Goal: Task Accomplishment & Management: Use online tool/utility

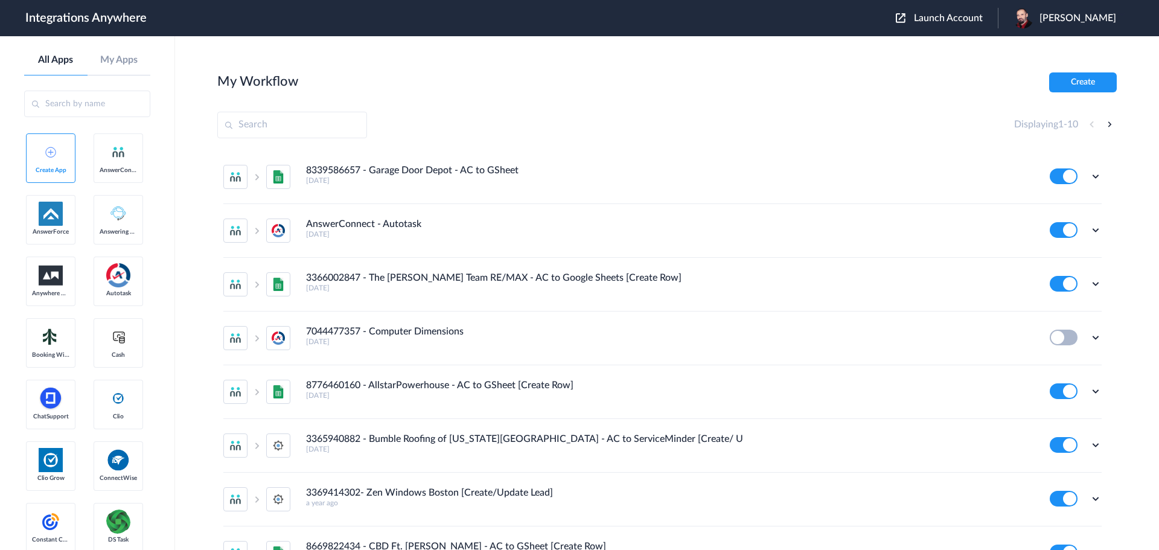
click at [970, 18] on span "Launch Account" at bounding box center [948, 18] width 69 height 10
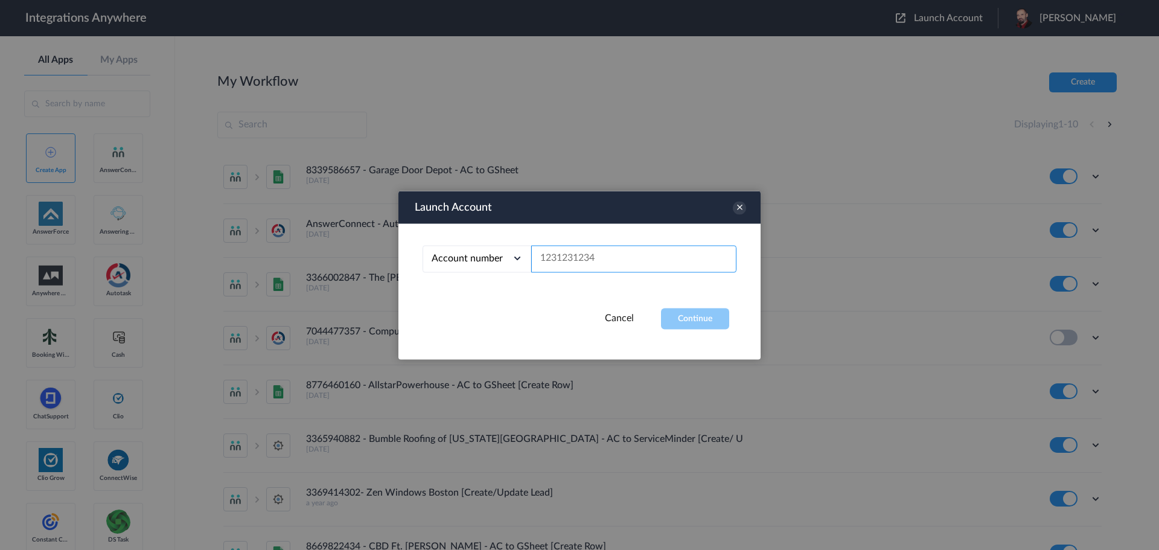
paste input "9713468205"
type input "9713468205"
click at [695, 316] on button "Continue" at bounding box center [695, 318] width 68 height 21
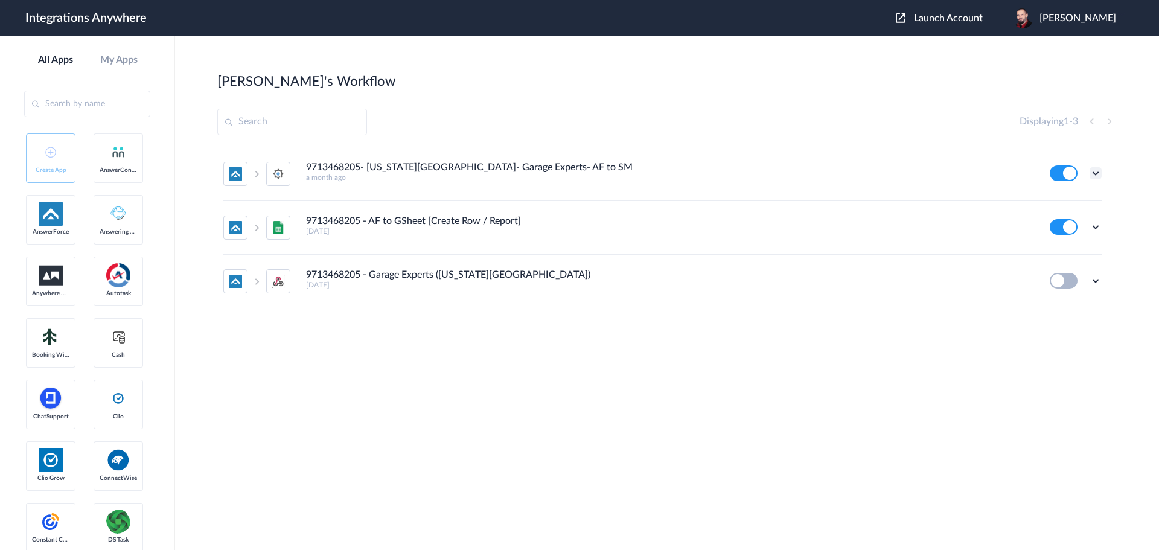
click at [1099, 171] on icon at bounding box center [1095, 173] width 12 height 12
click at [1057, 195] on li "Edit" at bounding box center [1062, 201] width 78 height 22
click at [1096, 170] on icon at bounding box center [1095, 173] width 12 height 12
click at [1064, 223] on link "Task history" at bounding box center [1061, 223] width 58 height 8
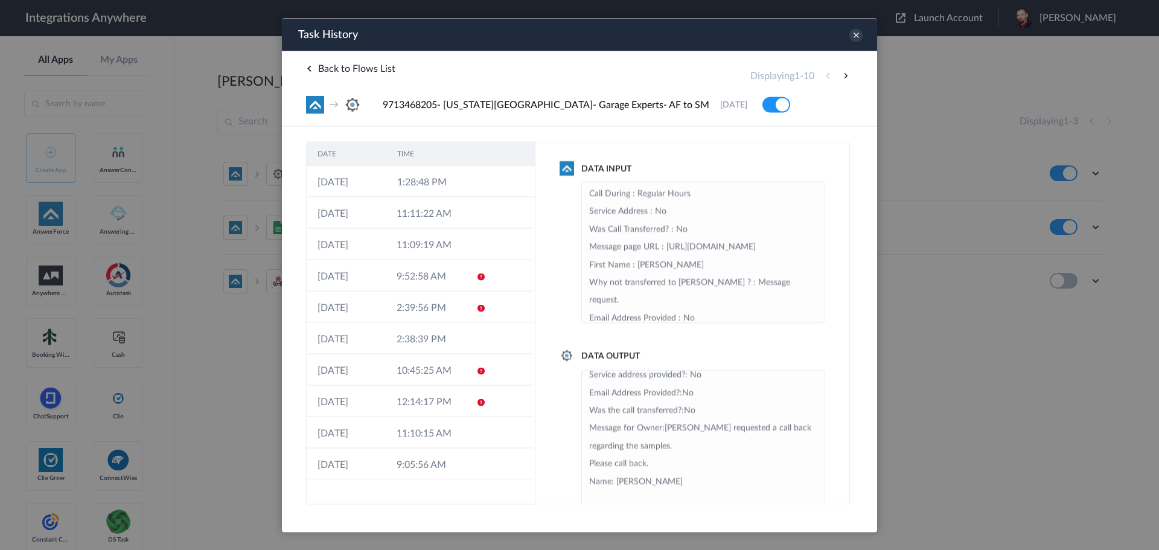
scroll to position [61, 0]
click at [421, 179] on td "1:28:48 PM" at bounding box center [426, 180] width 80 height 31
click at [854, 34] on icon at bounding box center [855, 34] width 13 height 13
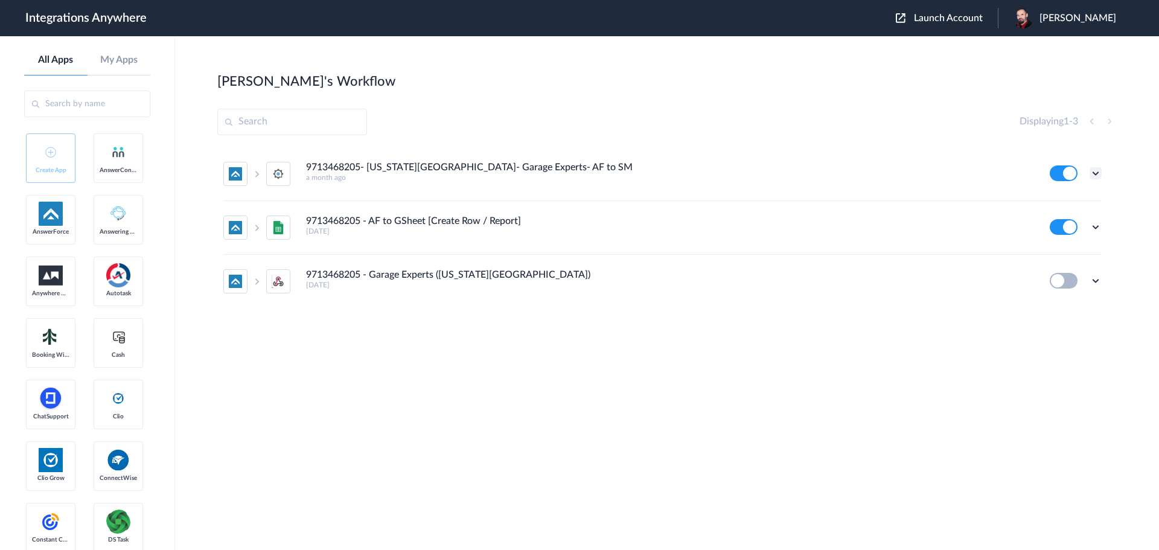
click at [1096, 173] on icon at bounding box center [1095, 173] width 12 height 12
click at [1052, 219] on link "Task history" at bounding box center [1061, 223] width 58 height 8
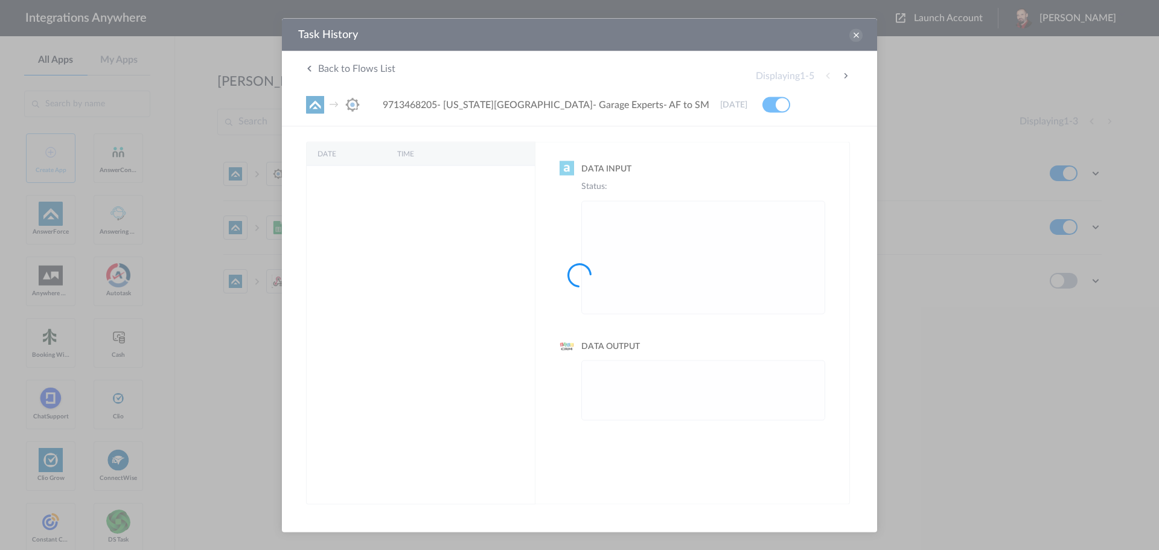
scroll to position [0, 0]
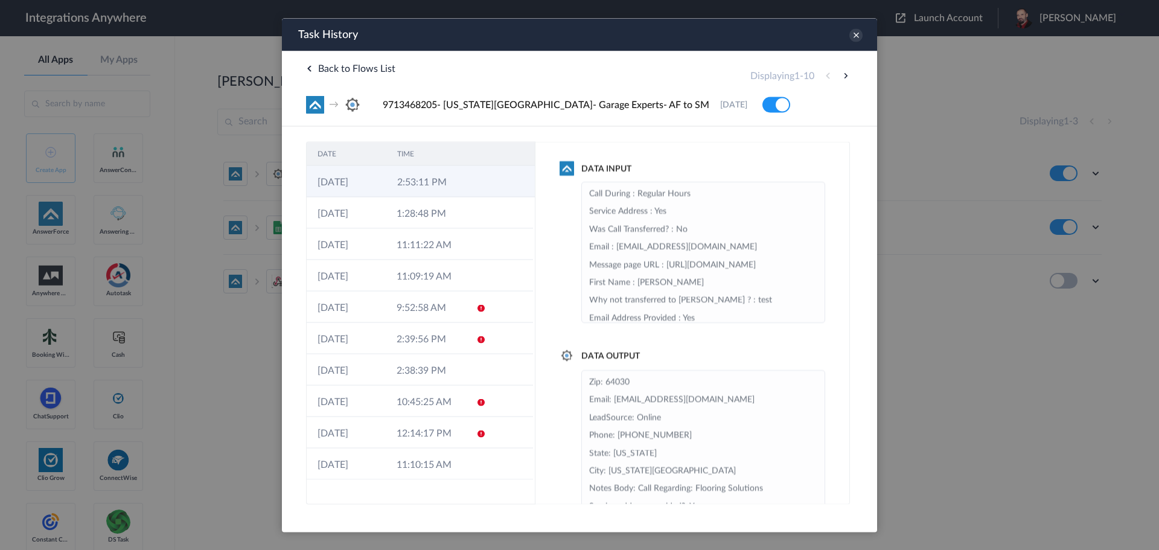
click at [401, 180] on td "2:53:11 PM" at bounding box center [426, 180] width 80 height 31
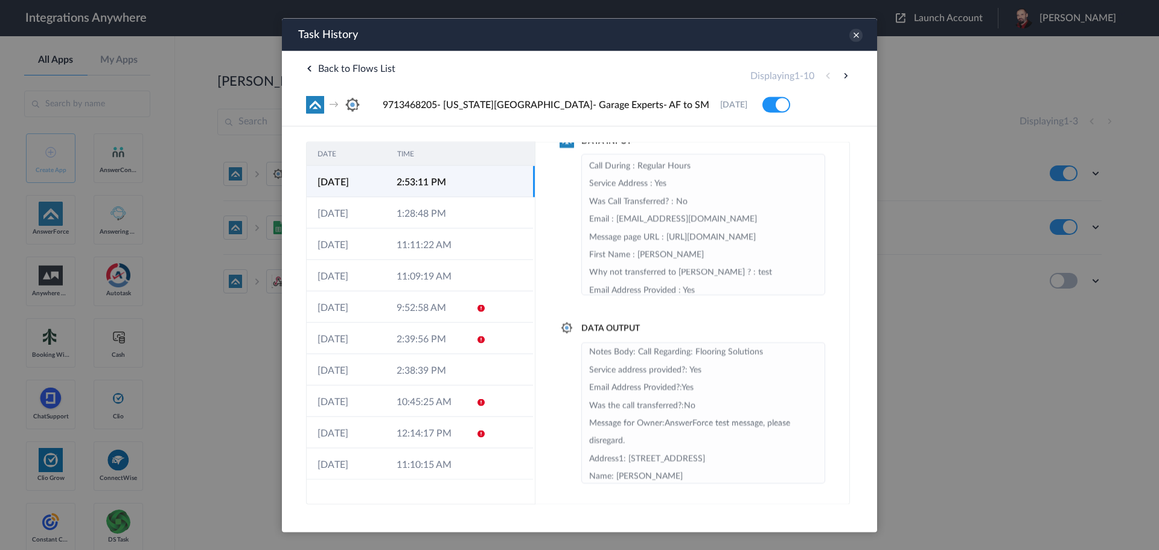
scroll to position [89, 0]
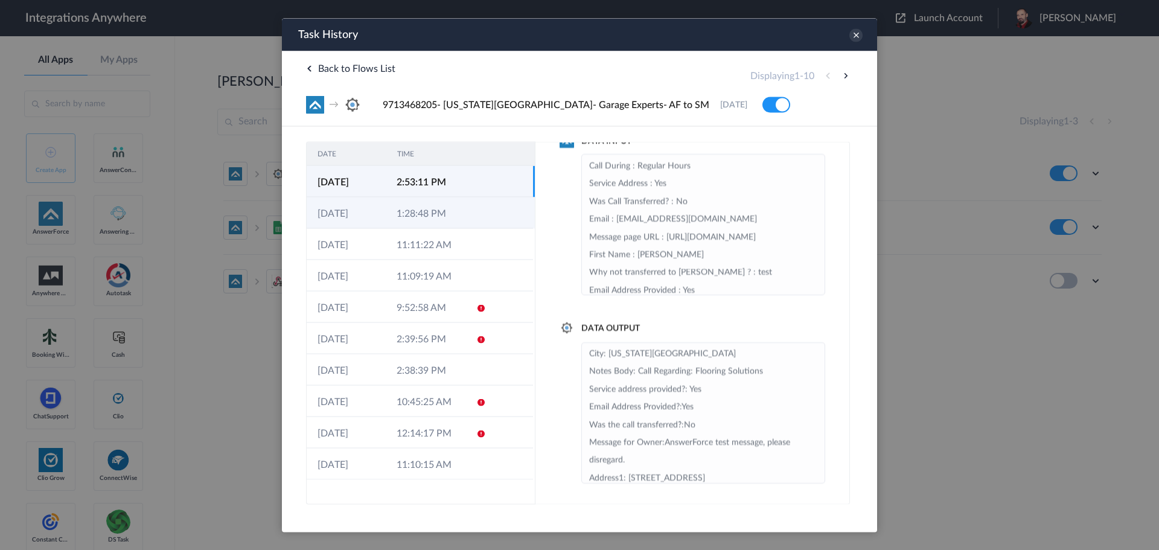
click at [399, 199] on td "1:28:48 PM" at bounding box center [425, 212] width 79 height 31
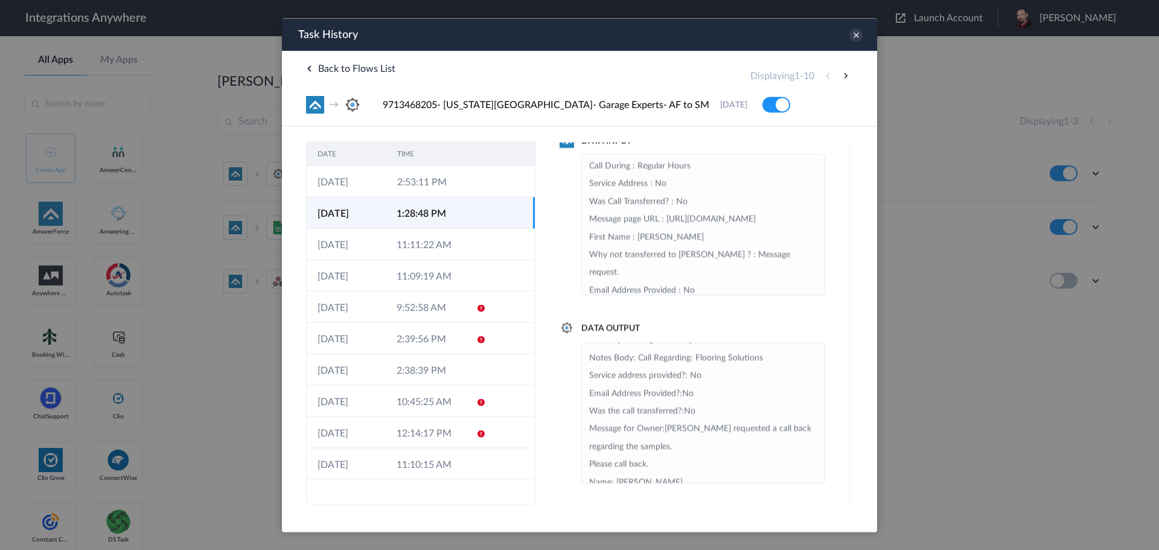
scroll to position [61, 0]
click at [856, 35] on icon at bounding box center [855, 34] width 13 height 13
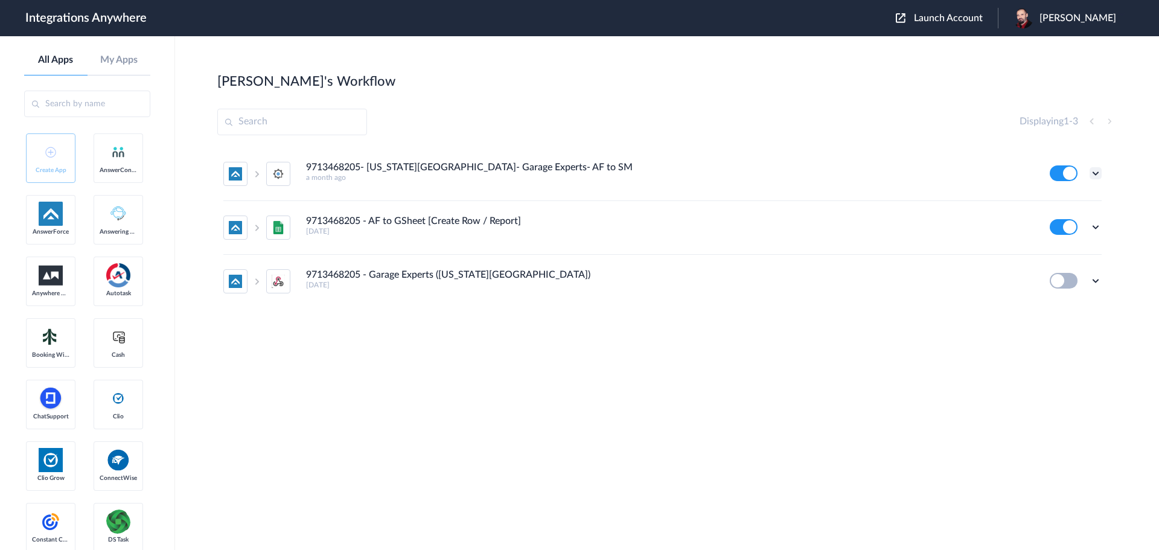
click at [1096, 172] on icon at bounding box center [1095, 173] width 12 height 12
click at [1057, 217] on li "Task history" at bounding box center [1062, 223] width 78 height 22
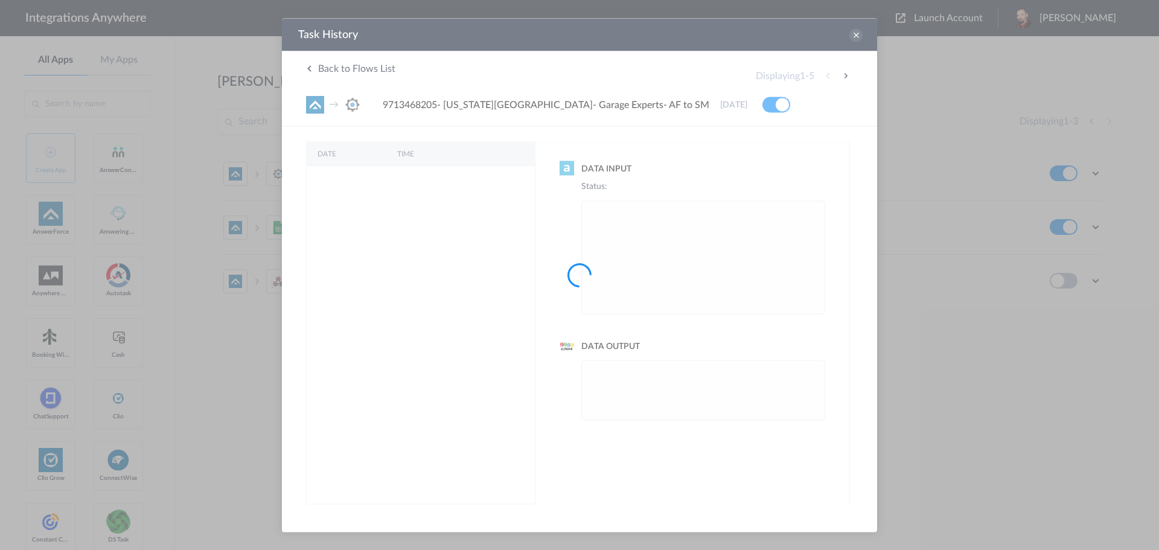
scroll to position [0, 0]
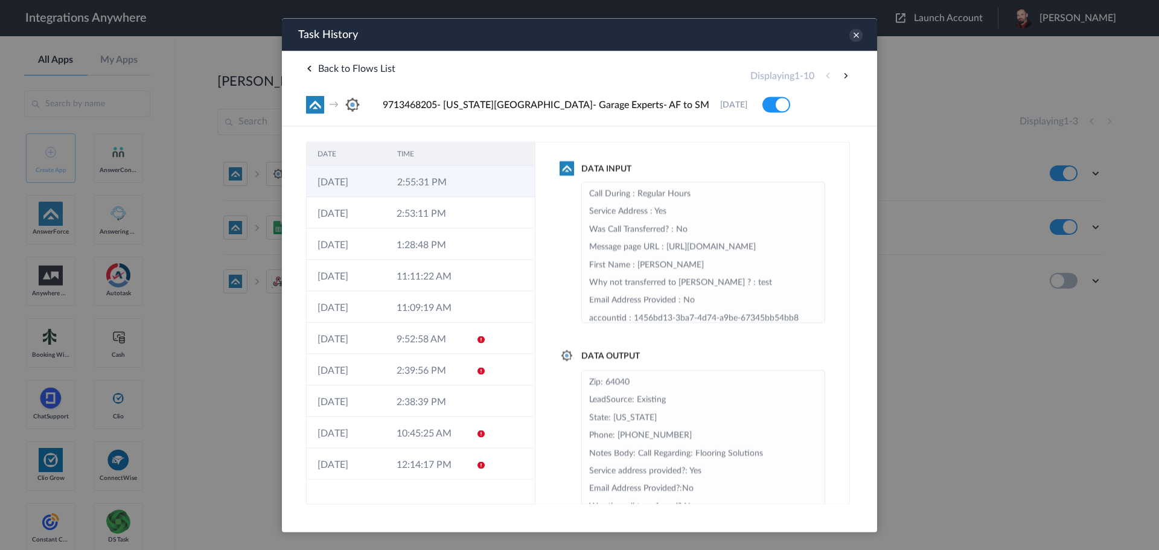
click at [404, 182] on td "2:55:31 PM" at bounding box center [426, 180] width 80 height 31
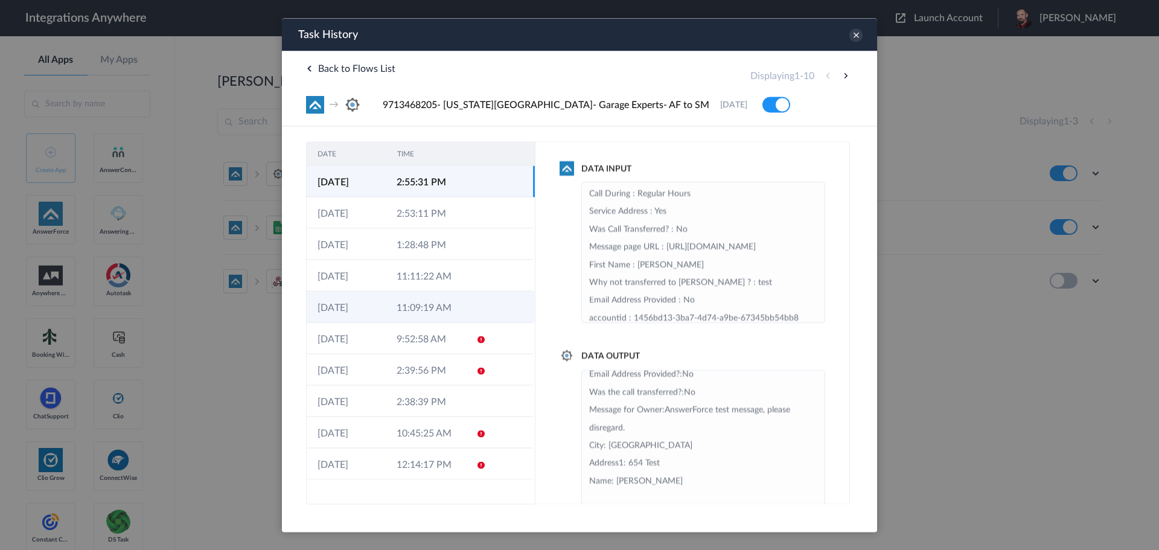
click at [409, 304] on td "11:09:19 AM" at bounding box center [425, 306] width 79 height 31
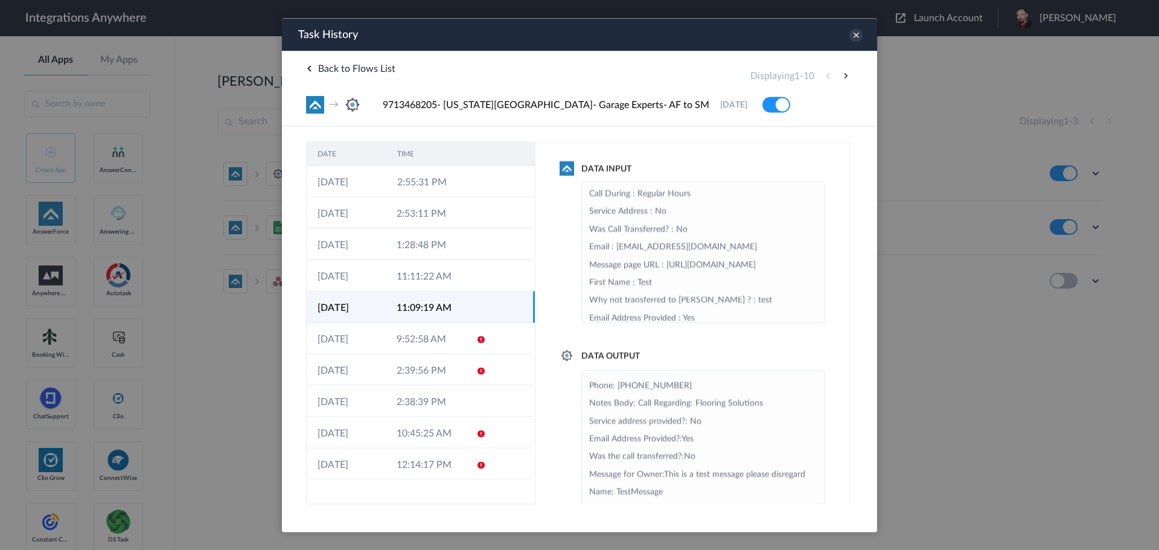
scroll to position [61, 0]
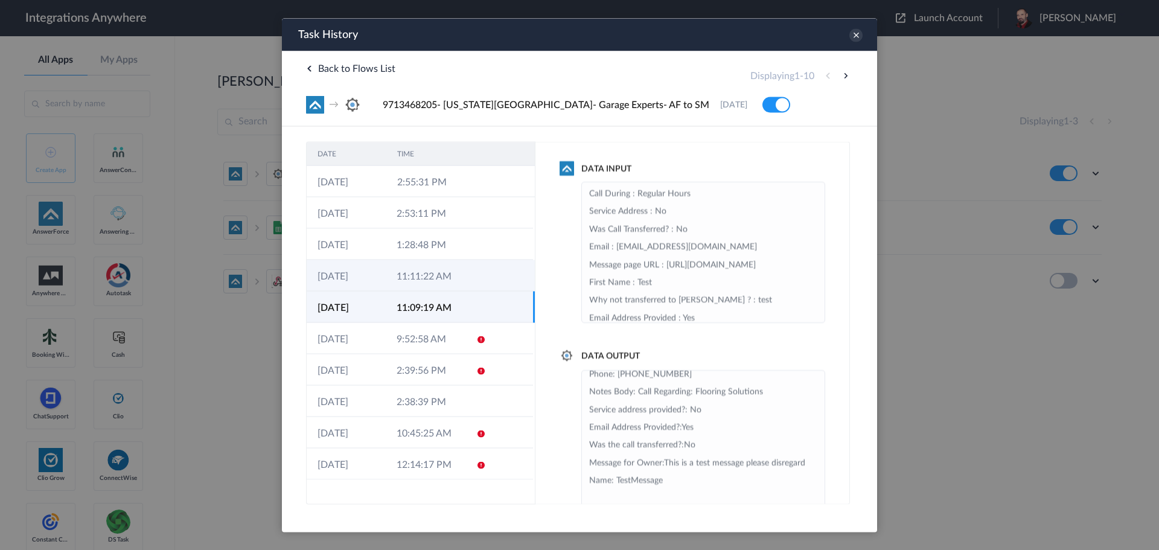
click at [407, 266] on td "11:11:22 AM" at bounding box center [425, 274] width 79 height 31
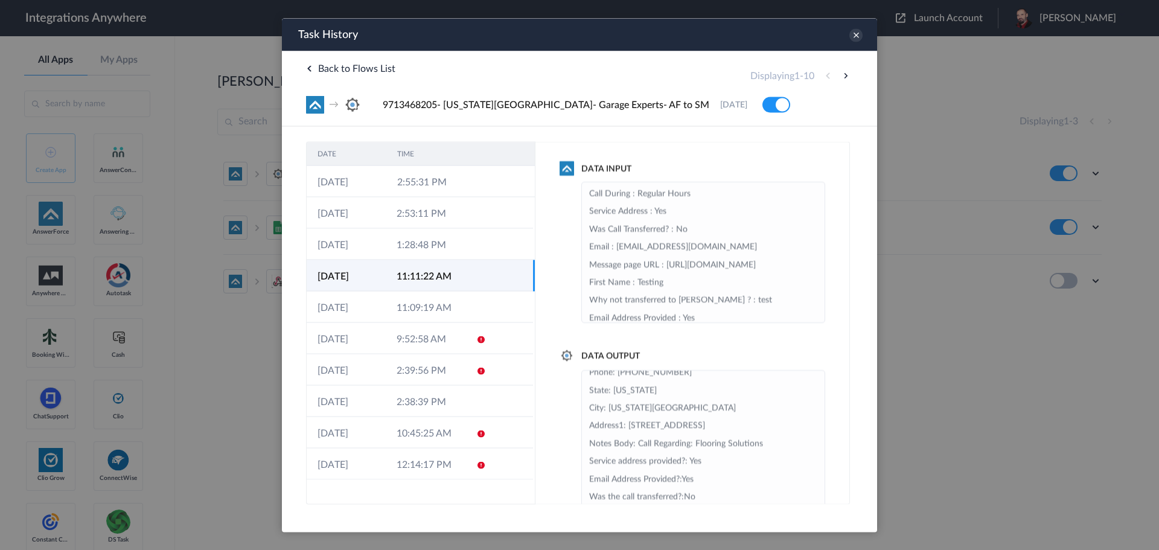
scroll to position [132, 0]
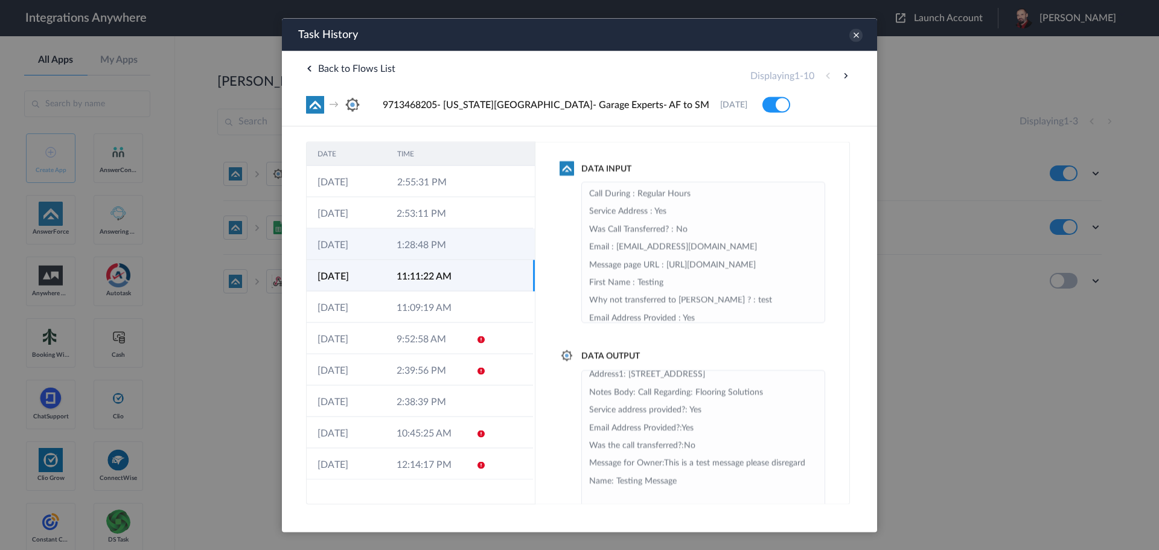
click at [412, 252] on td "1:28:48 PM" at bounding box center [425, 243] width 79 height 31
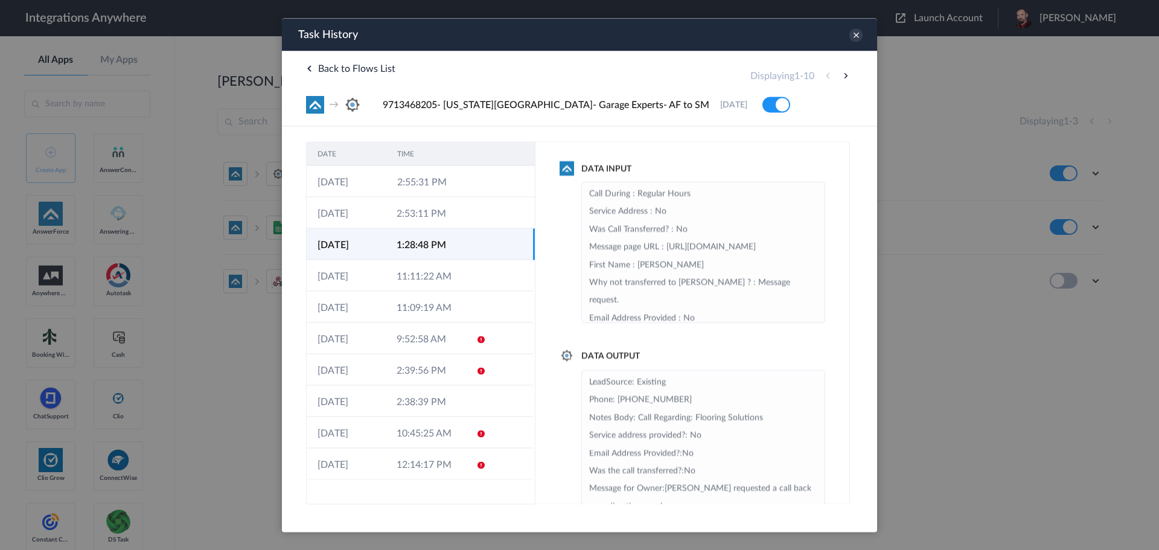
scroll to position [61, 0]
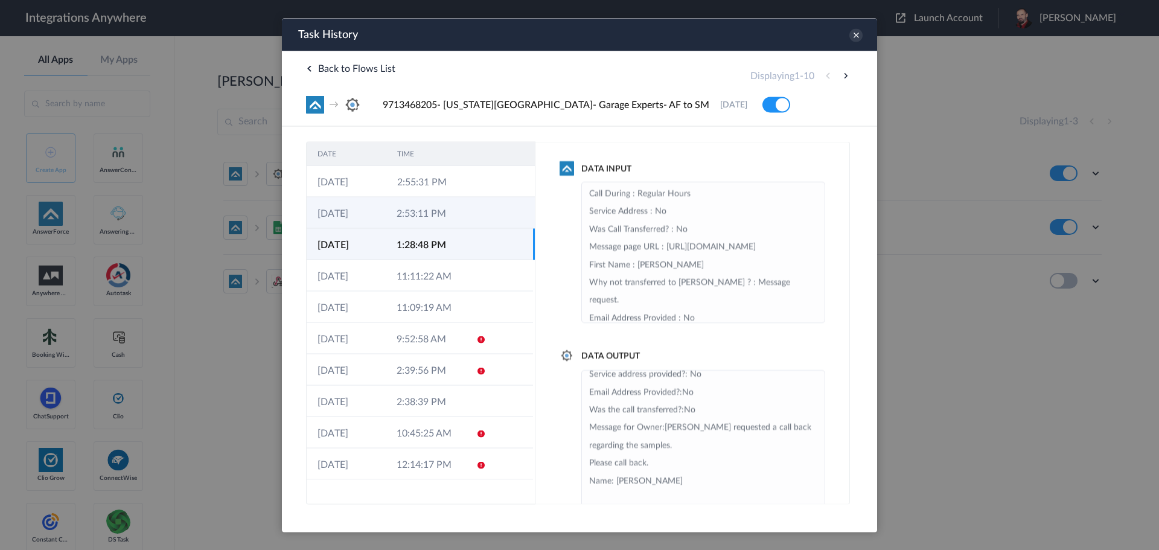
click at [416, 215] on td "2:53:11 PM" at bounding box center [425, 212] width 79 height 31
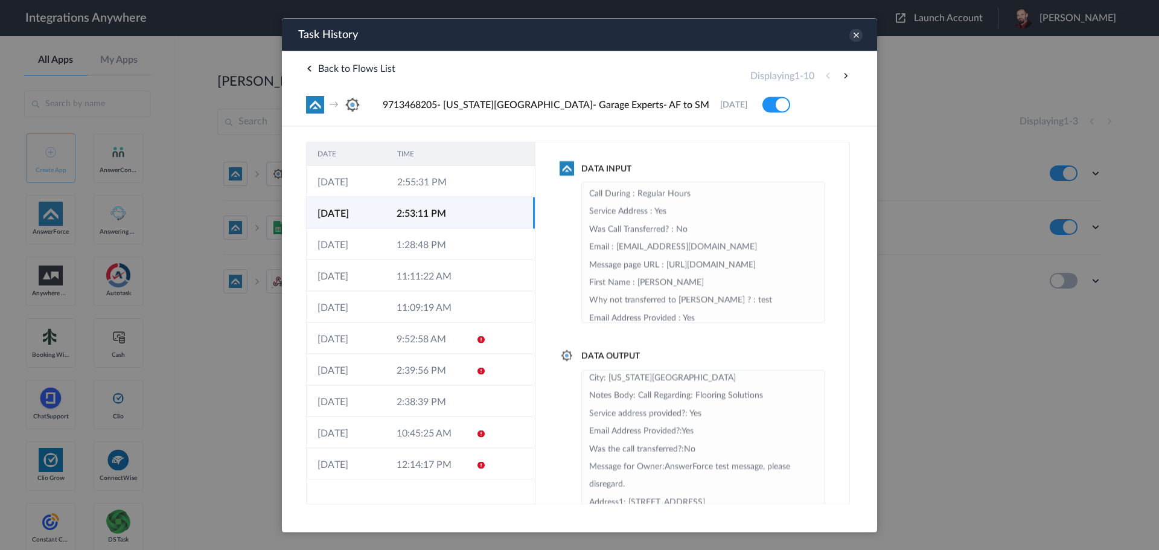
scroll to position [150, 0]
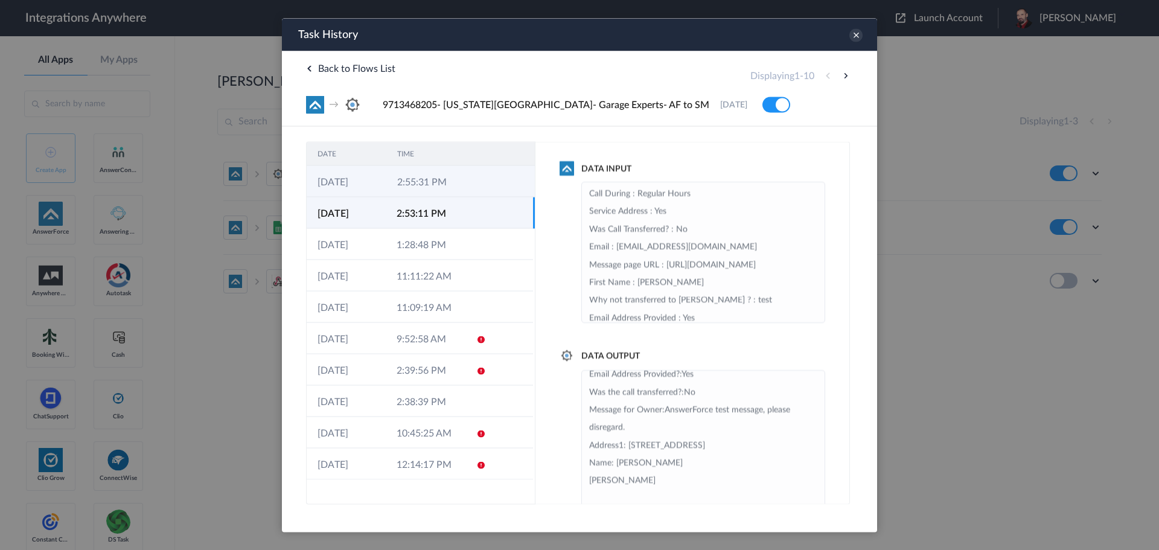
click at [420, 192] on td "2:55:31 PM" at bounding box center [426, 180] width 80 height 31
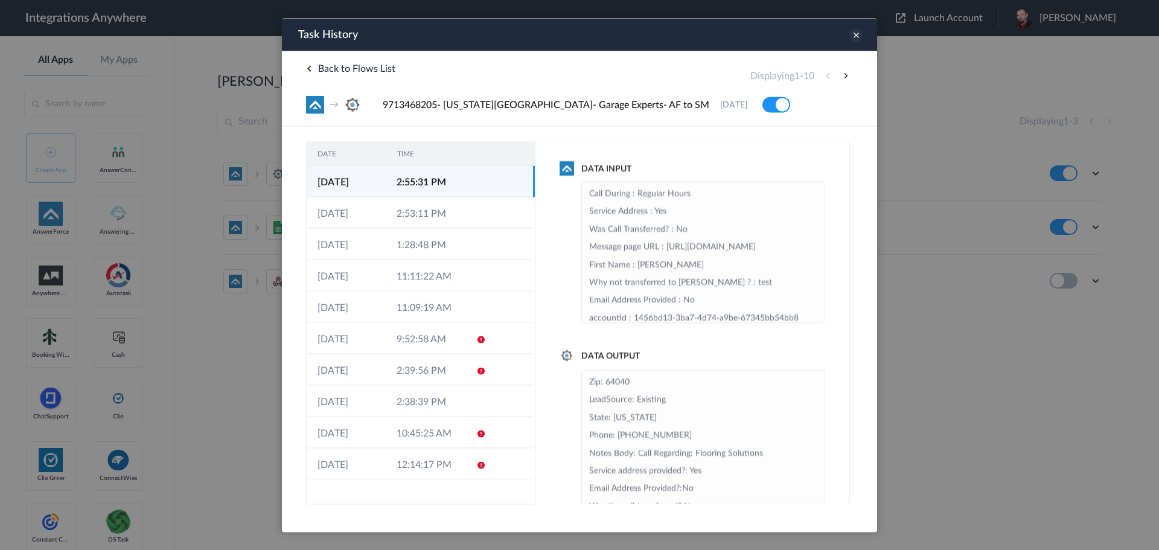
click at [857, 32] on icon at bounding box center [855, 34] width 13 height 13
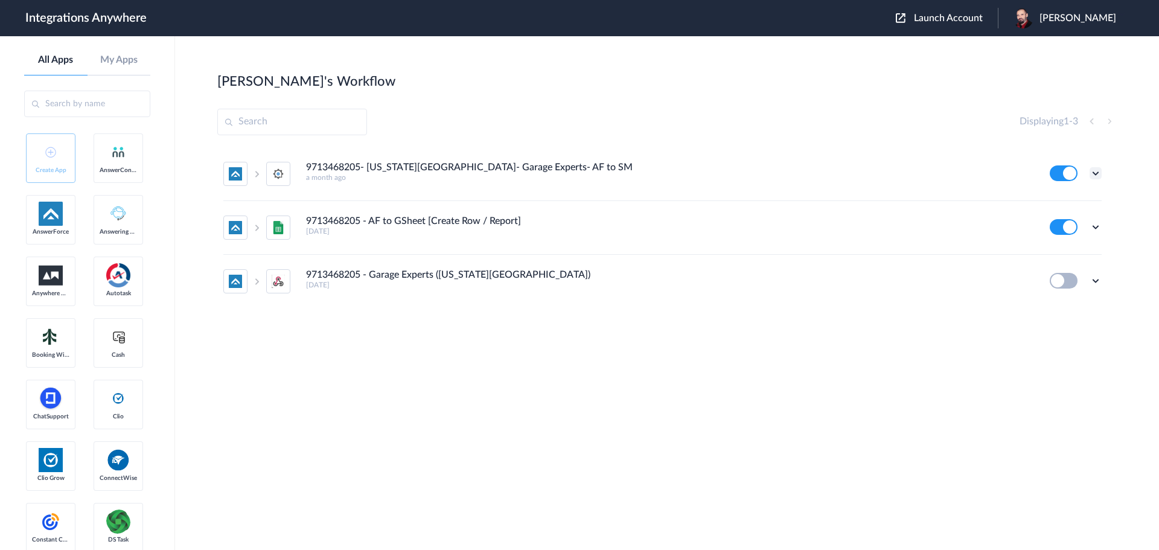
click at [1101, 168] on icon at bounding box center [1095, 173] width 12 height 12
click at [1061, 220] on link "Task history" at bounding box center [1061, 223] width 58 height 8
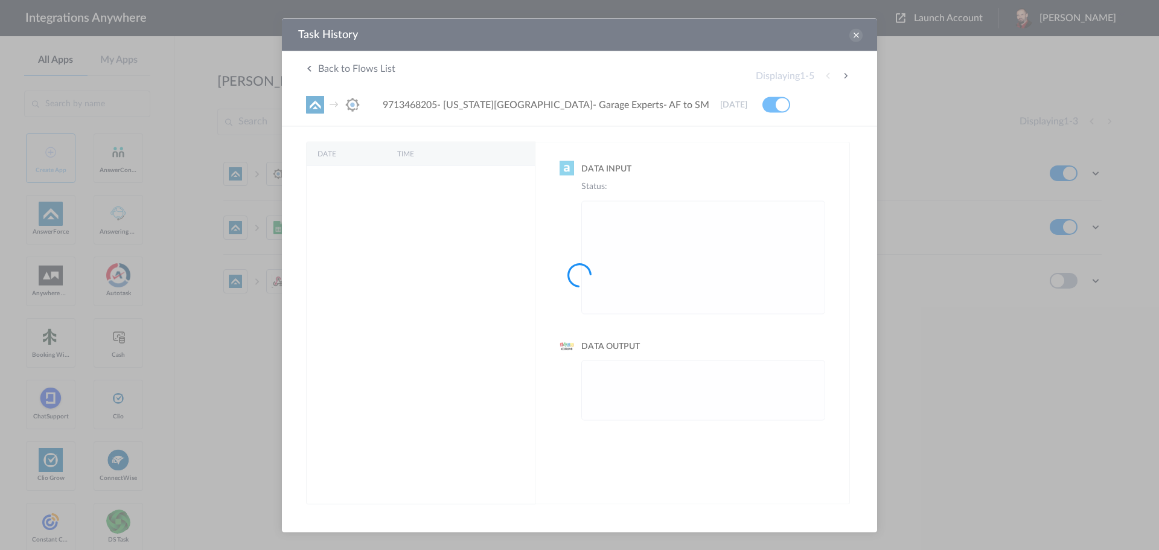
scroll to position [0, 0]
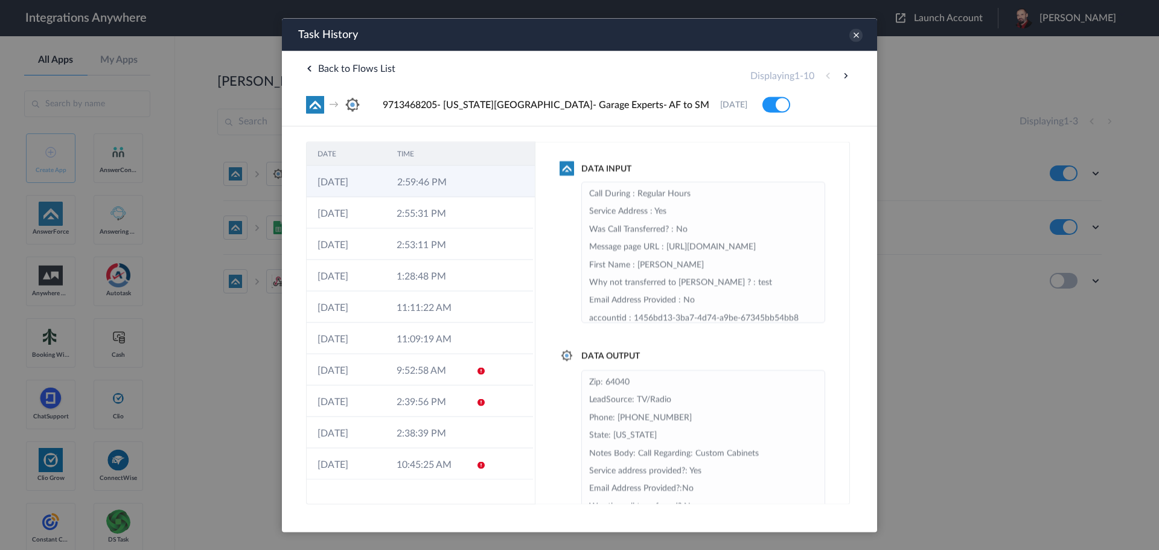
click at [402, 179] on td "2:59:46 PM" at bounding box center [426, 180] width 80 height 31
click at [853, 36] on icon at bounding box center [855, 34] width 13 height 13
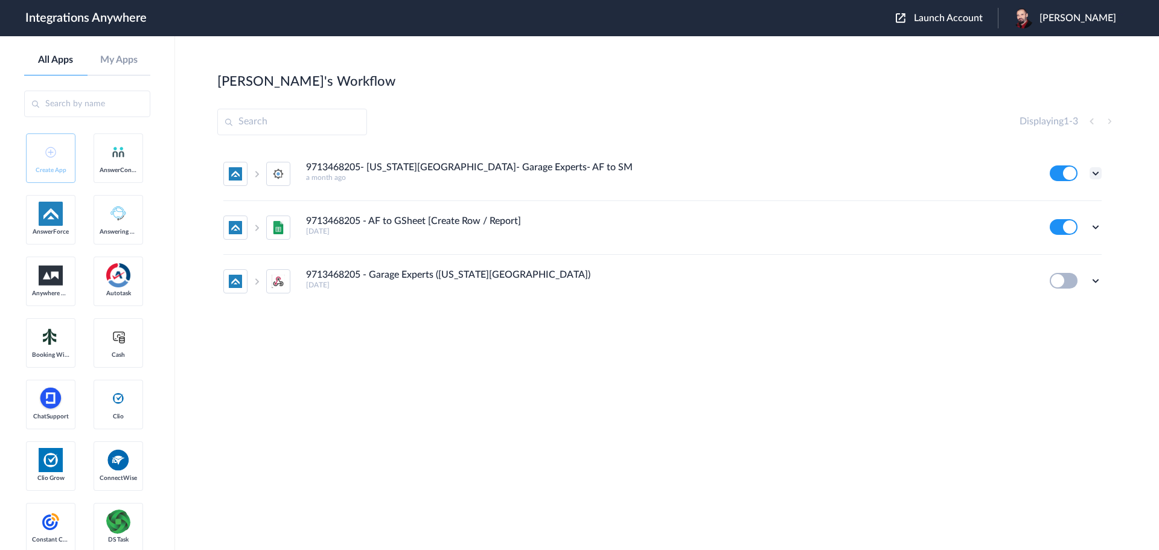
click at [1097, 172] on icon at bounding box center [1095, 173] width 12 height 12
click at [1054, 224] on link "Task history" at bounding box center [1061, 223] width 58 height 8
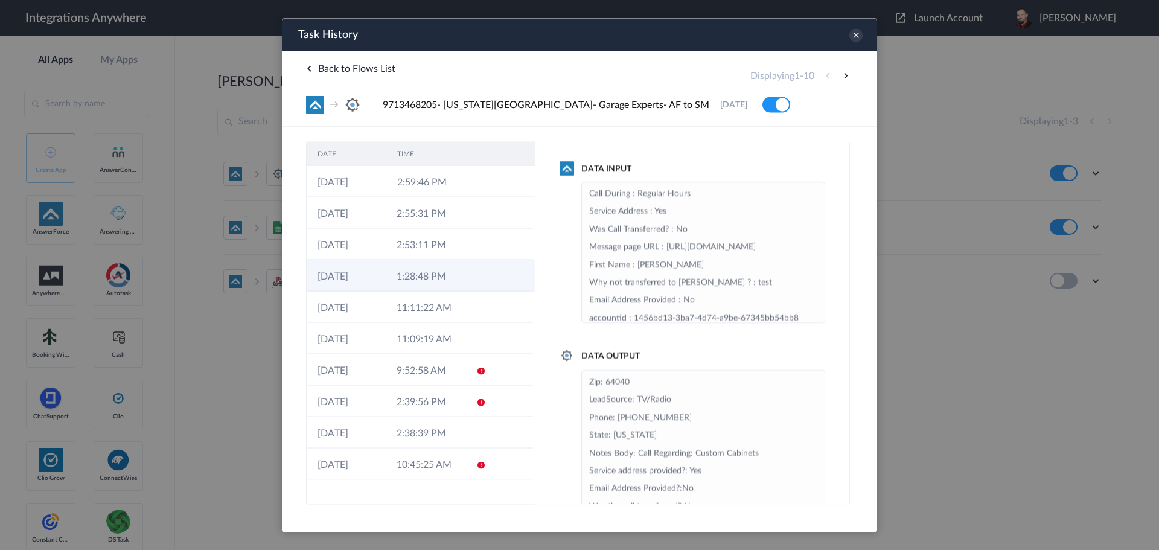
click at [419, 271] on td "1:28:48 PM" at bounding box center [425, 274] width 79 height 31
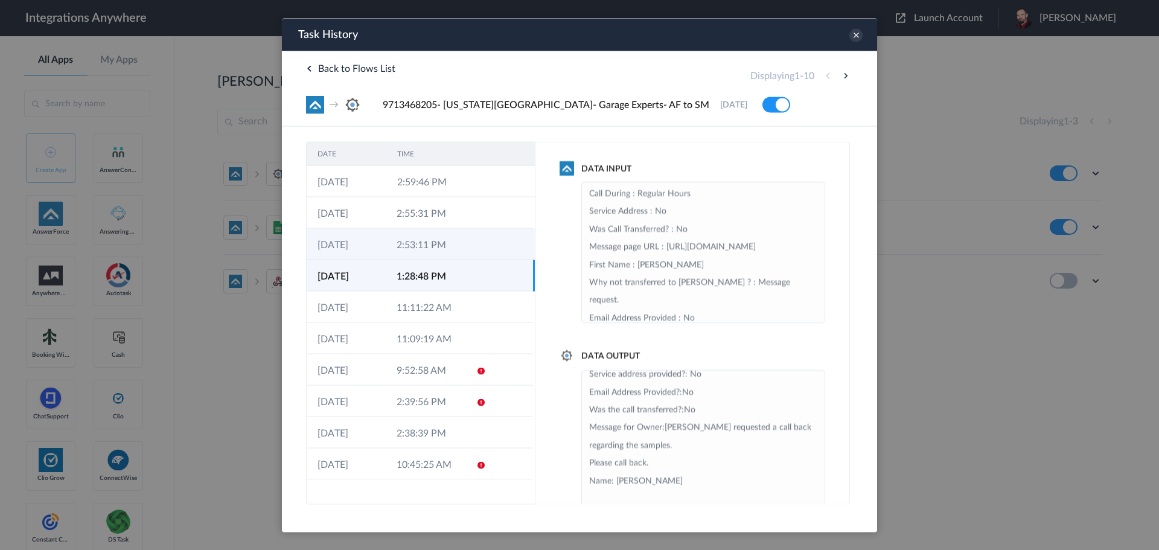
click at [422, 241] on td "2:53:11 PM" at bounding box center [425, 243] width 79 height 31
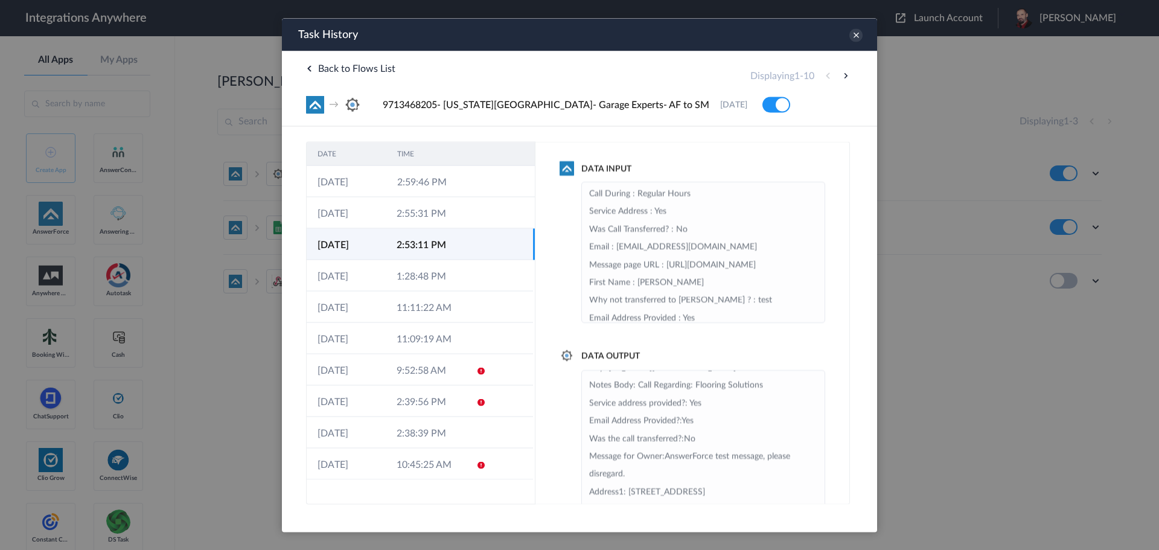
scroll to position [150, 0]
drag, startPoint x: 414, startPoint y: 217, endPoint x: 443, endPoint y: 228, distance: 31.1
click at [416, 217] on td "2:55:31 PM" at bounding box center [425, 212] width 79 height 31
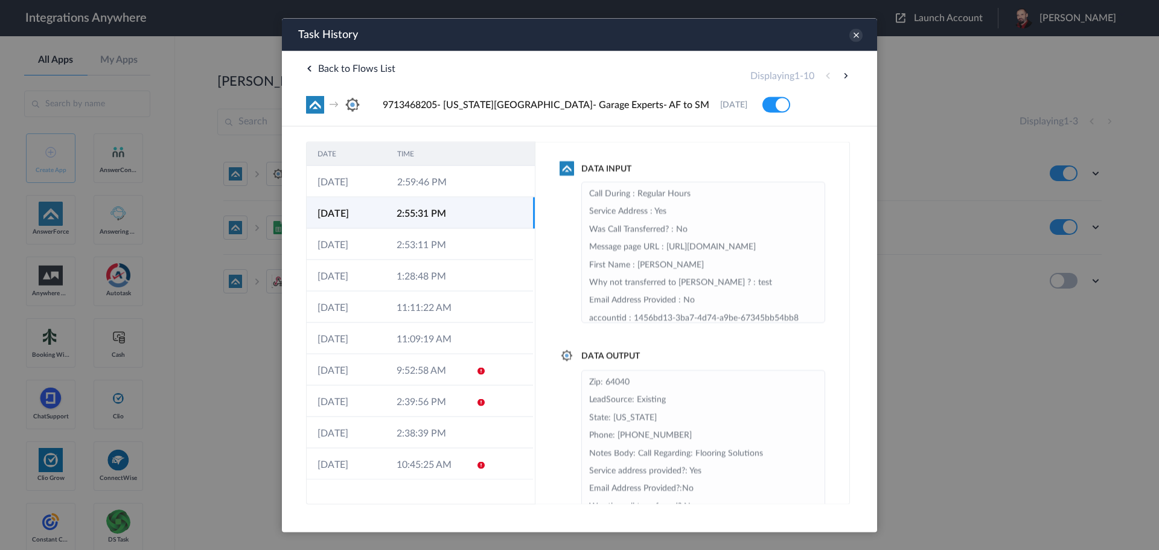
scroll to position [114, 0]
click at [856, 37] on icon at bounding box center [855, 34] width 13 height 13
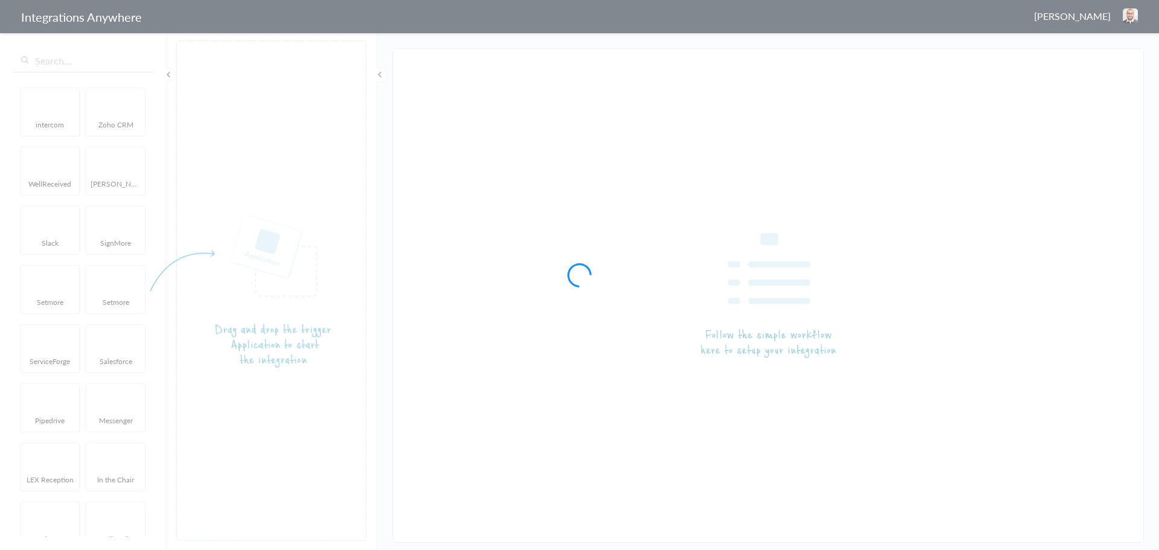
type input "9713468205- [US_STATE][GEOGRAPHIC_DATA]- Garage Experts- AF to SM"
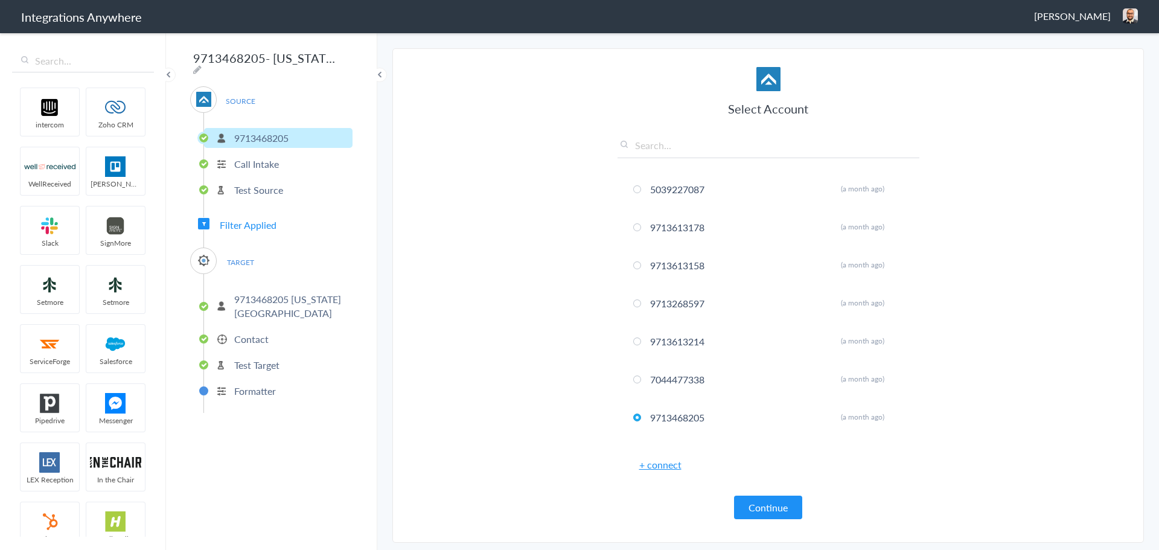
click at [248, 293] on p "9713468205 [US_STATE][GEOGRAPHIC_DATA]" at bounding box center [291, 306] width 115 height 28
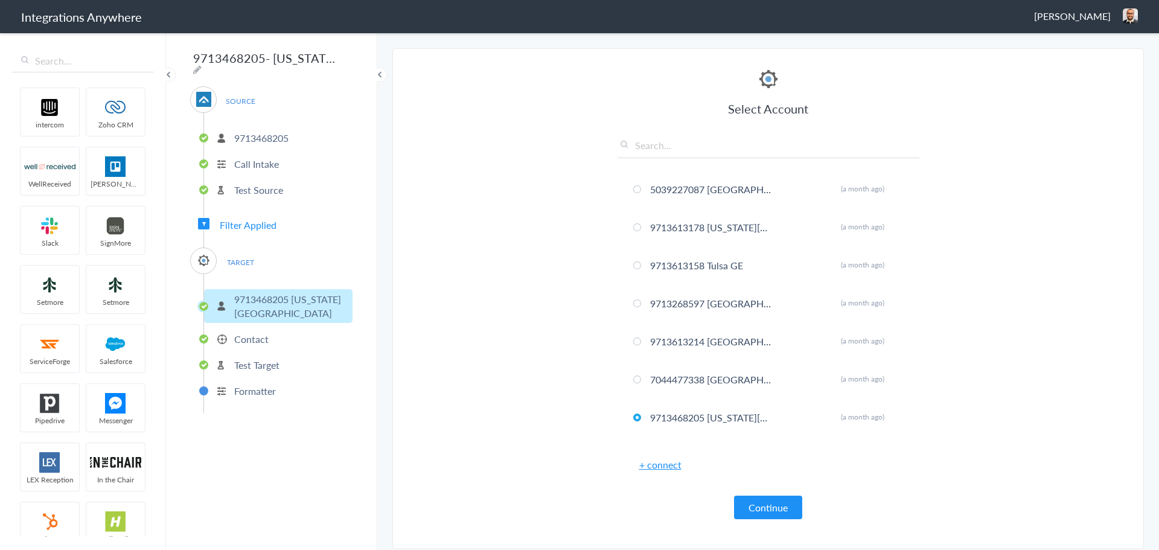
click at [250, 332] on p "Contact" at bounding box center [251, 339] width 34 height 14
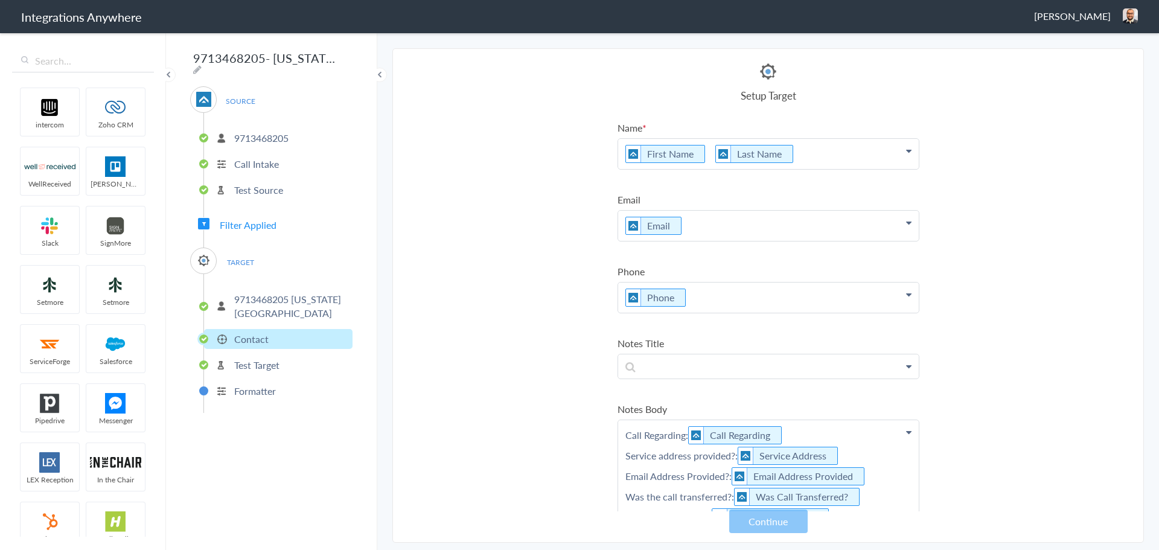
click at [704, 157] on p "First Name Last Name" at bounding box center [768, 154] width 300 height 30
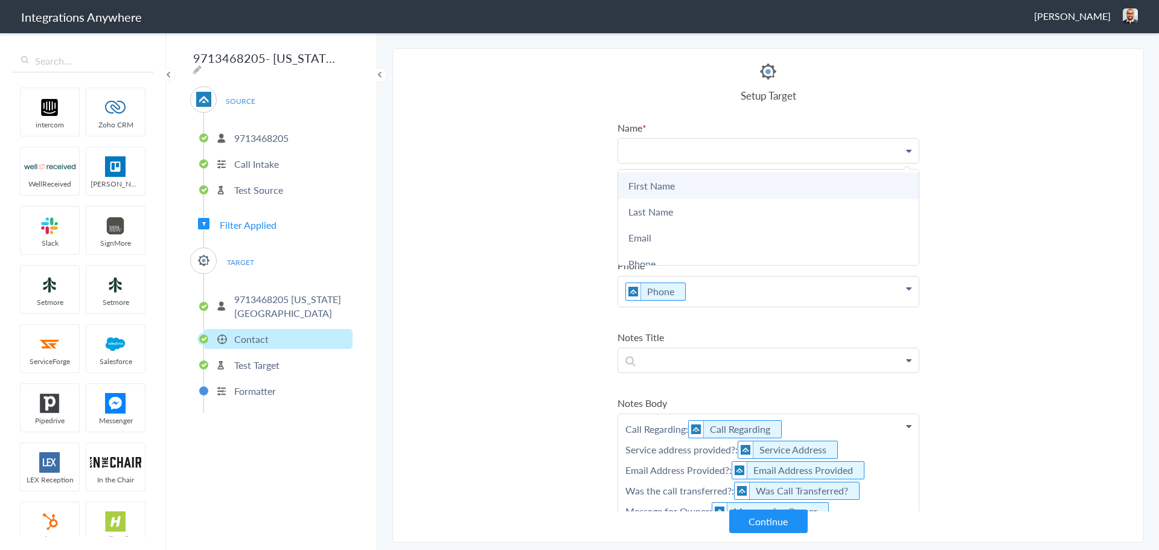
click at [628, 185] on link "First Name" at bounding box center [768, 186] width 300 height 26
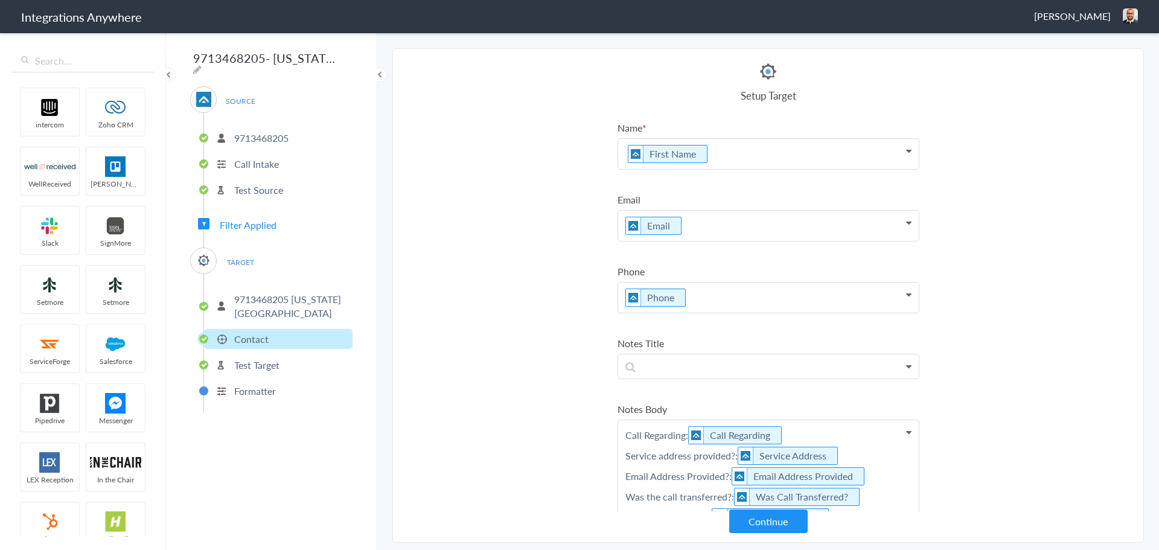
click at [728, 150] on p "First Name" at bounding box center [768, 154] width 300 height 30
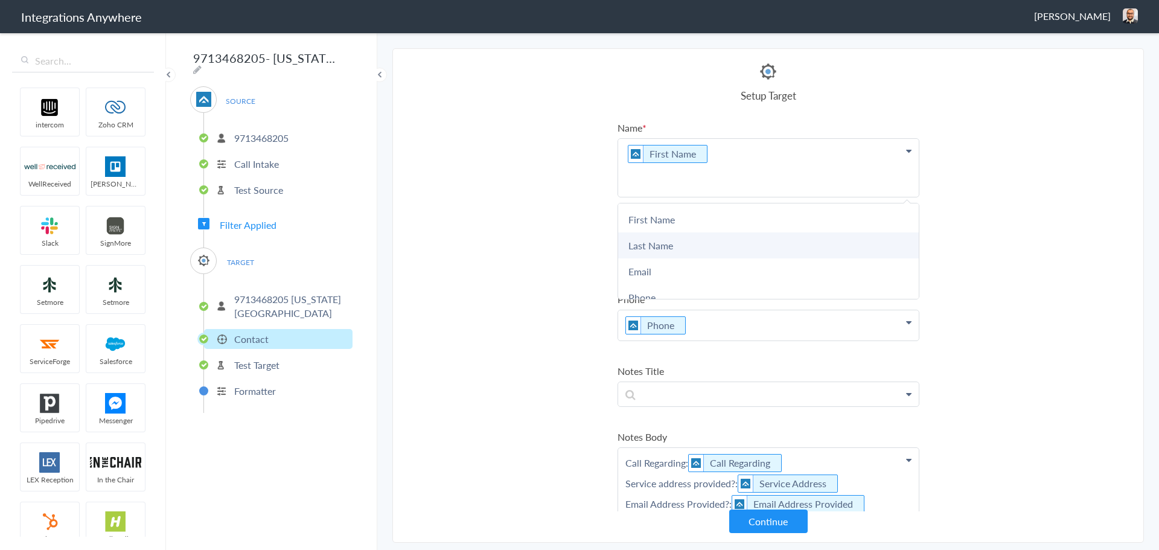
click at [673, 244] on link "Last Name" at bounding box center [768, 245] width 300 height 26
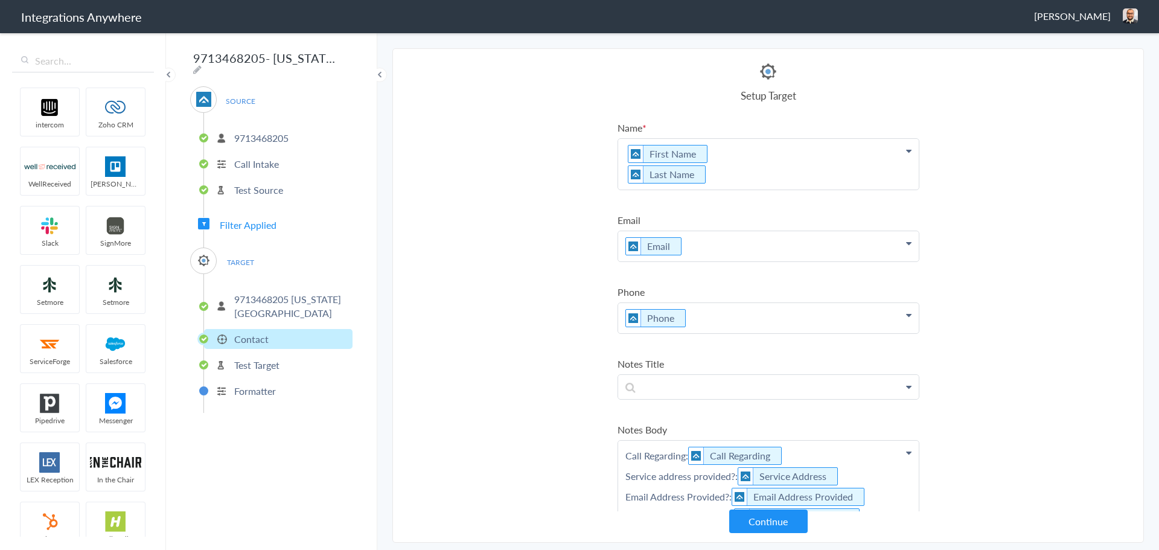
click at [514, 230] on section "Select Account 5039227087 Rename Delete (a month ago) 9713613178 Rename Delete …" at bounding box center [767, 295] width 751 height 494
click at [714, 153] on p "First Name Last Name" at bounding box center [768, 164] width 300 height 51
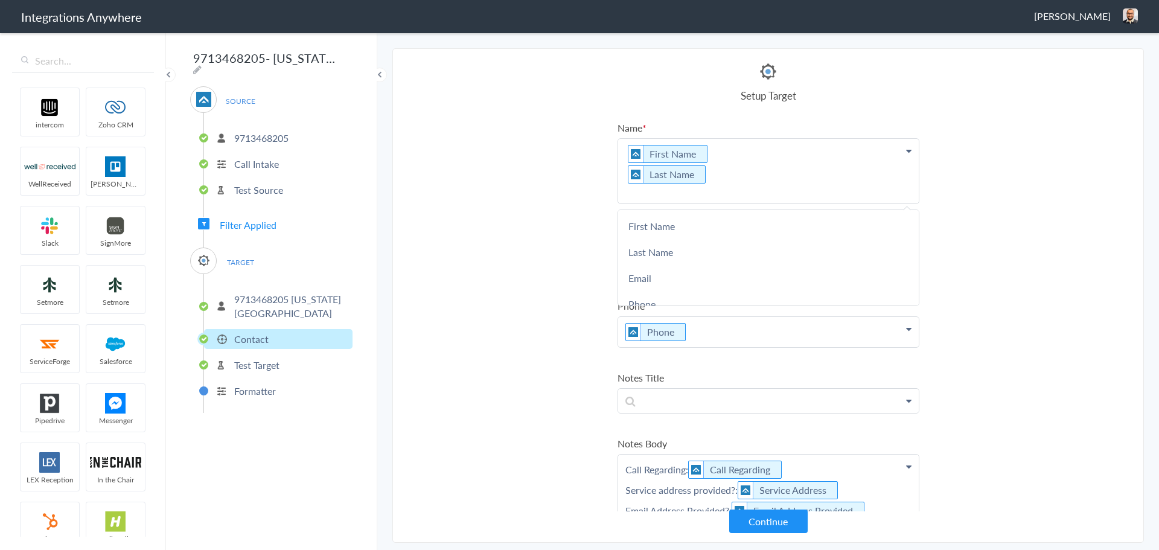
click at [719, 188] on p "First Name Last Name" at bounding box center [768, 171] width 300 height 65
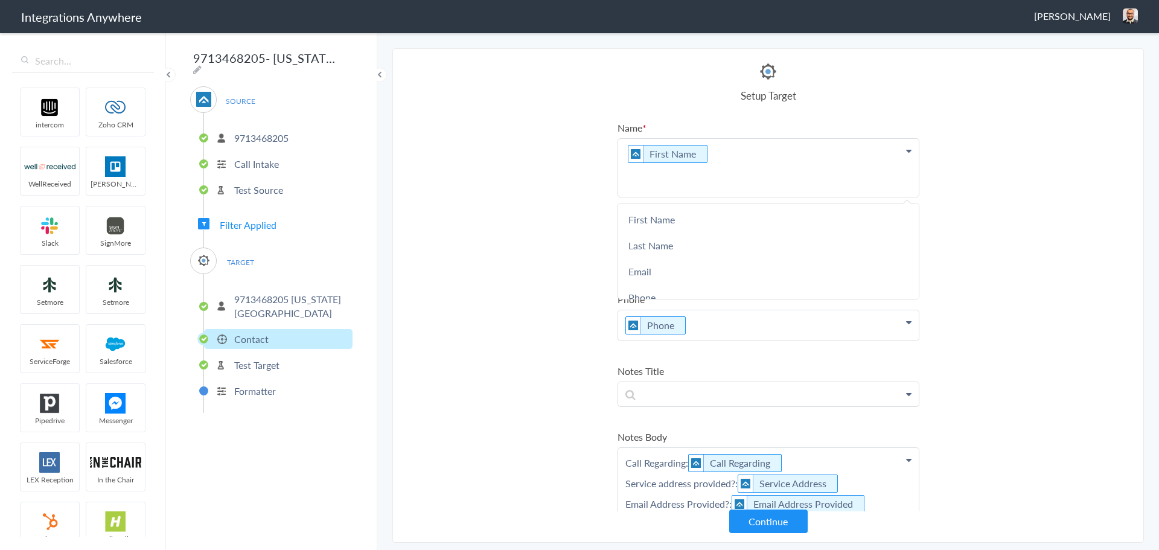
click at [517, 240] on section "Select Account 5039227087 Rename Delete (a month ago) 9713613178 Rename Delete …" at bounding box center [767, 295] width 751 height 494
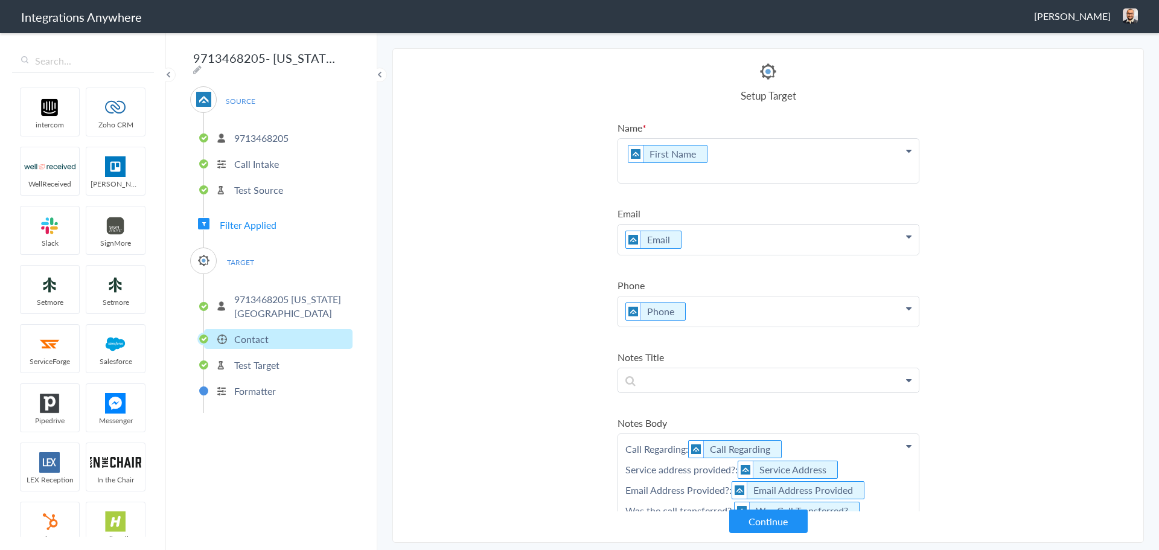
click at [652, 175] on p "First Name" at bounding box center [768, 161] width 300 height 44
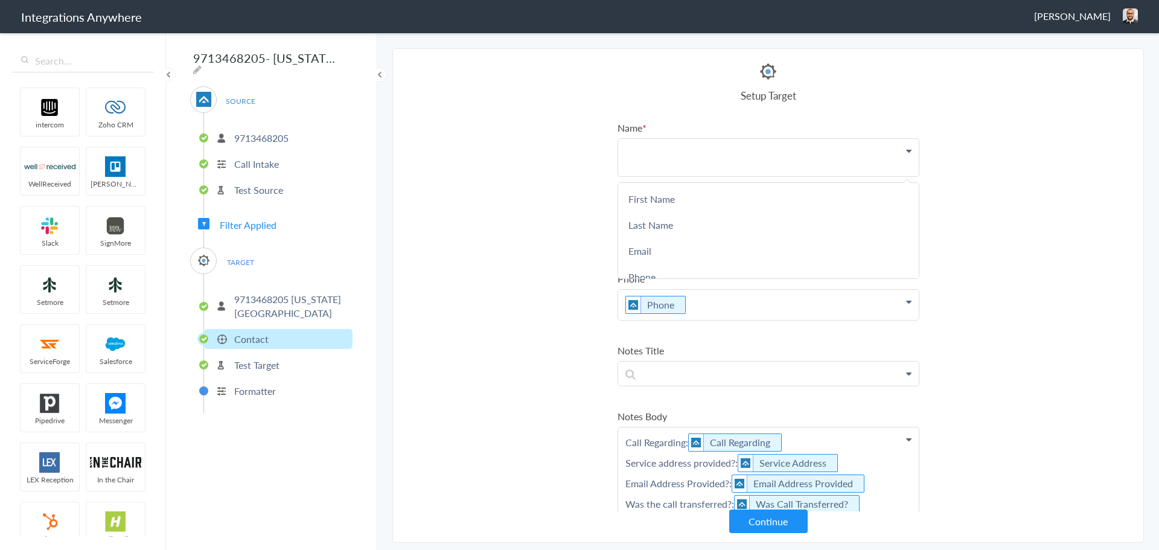
click at [533, 281] on section "Select Account 5039227087 Rename Delete (a month ago) 9713613178 Rename Delete …" at bounding box center [767, 295] width 751 height 494
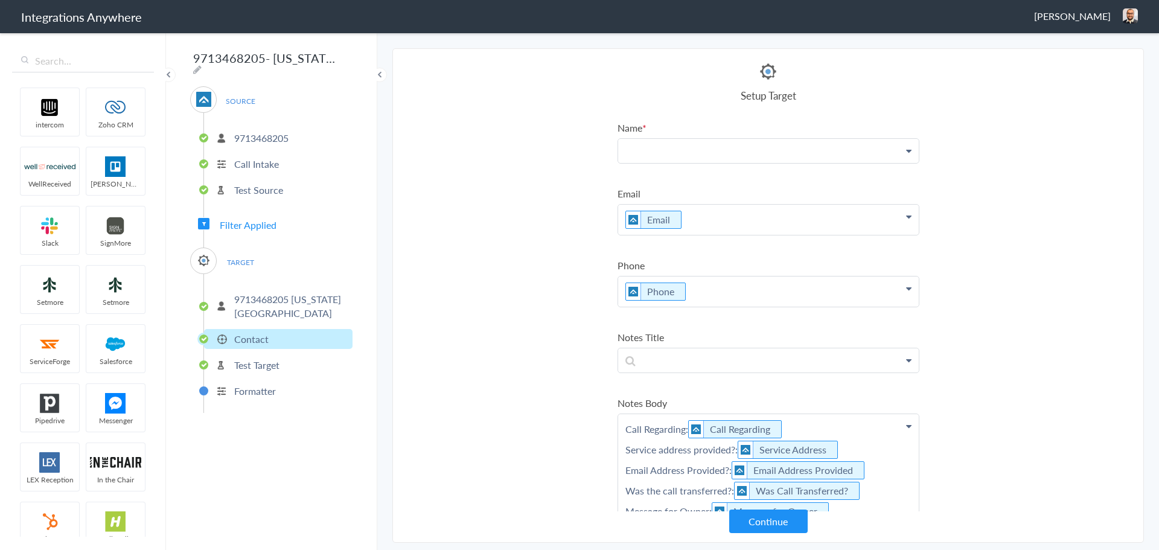
click at [620, 154] on p at bounding box center [768, 151] width 300 height 24
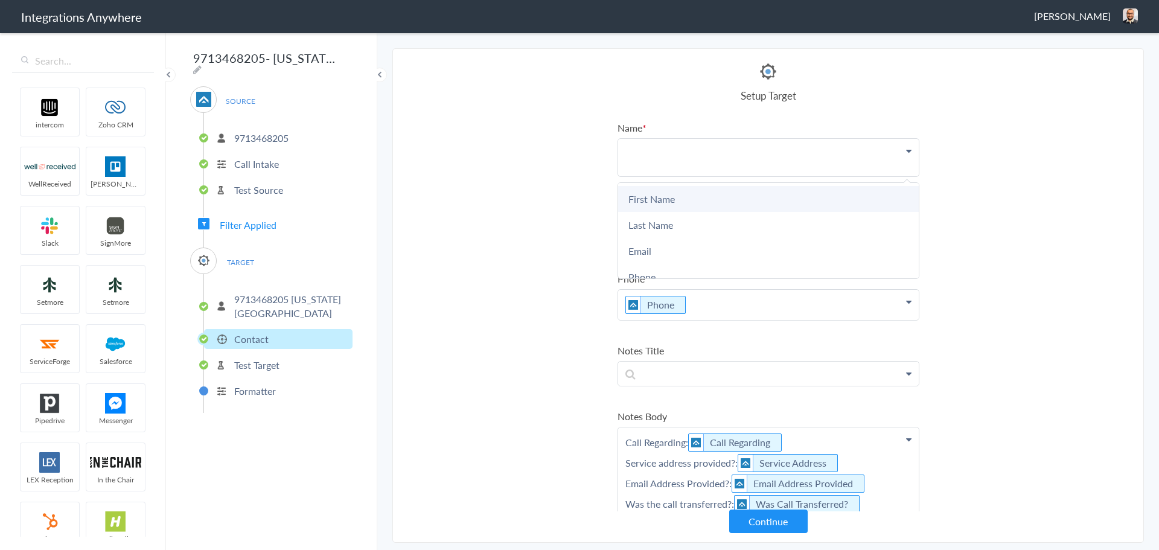
click at [641, 197] on link "First Name" at bounding box center [768, 199] width 300 height 26
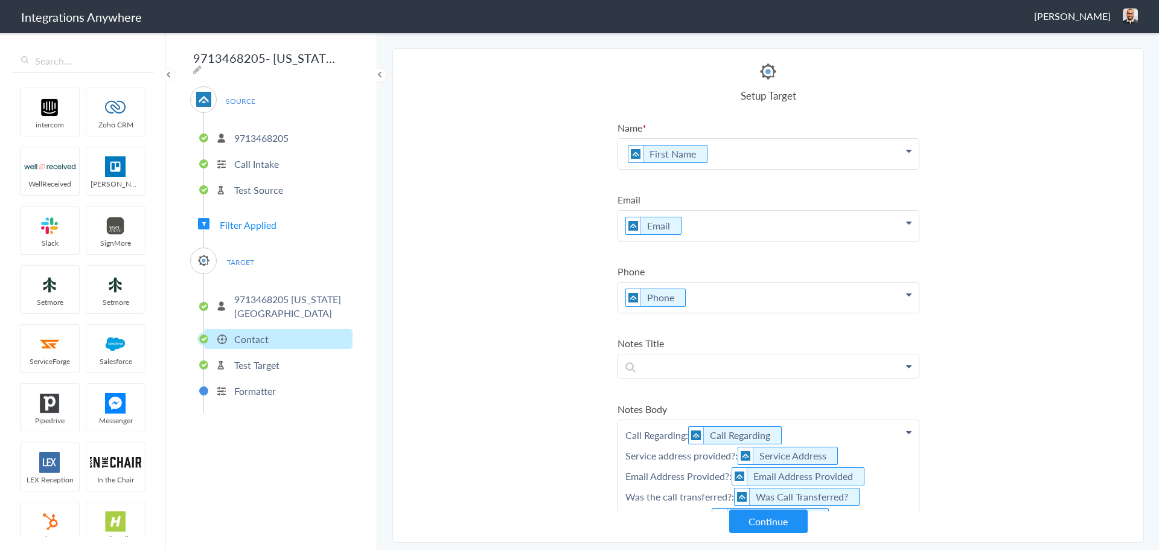
click at [728, 151] on p "First Name" at bounding box center [768, 154] width 300 height 30
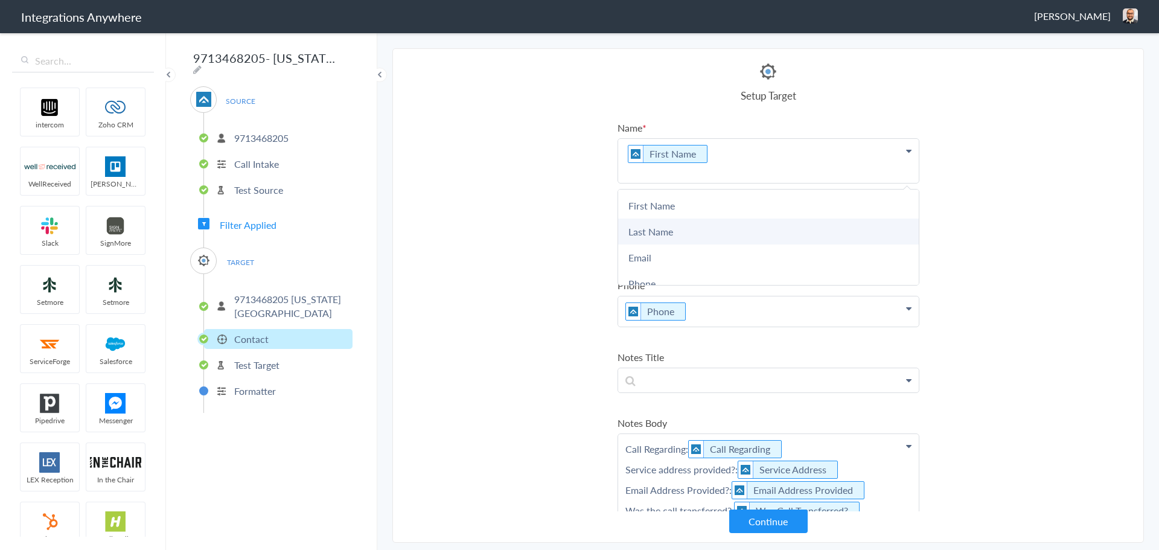
click at [668, 229] on link "Last Name" at bounding box center [768, 231] width 300 height 26
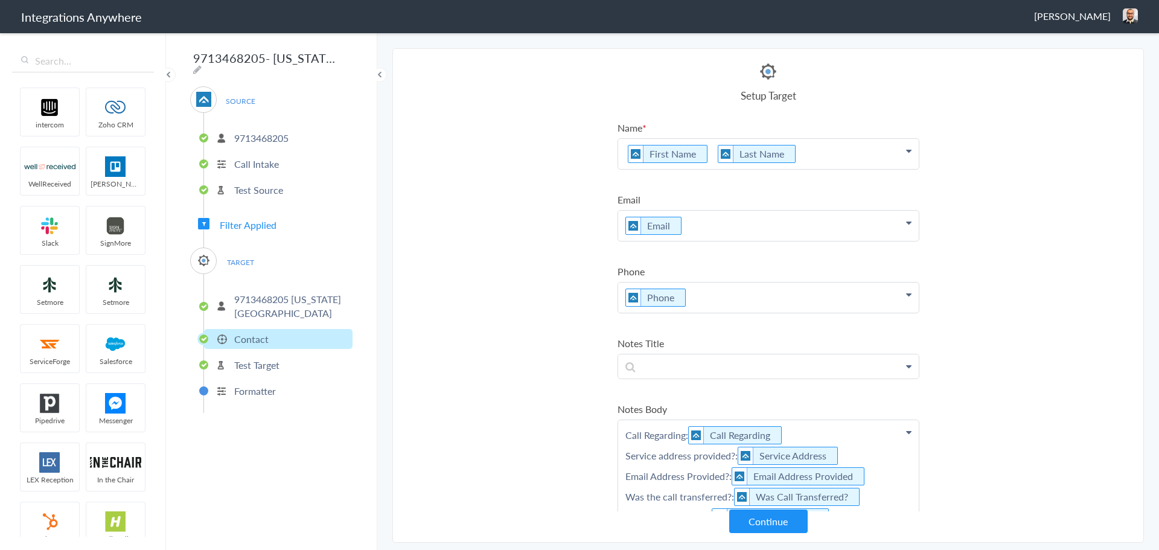
click at [548, 220] on section "Select Account 5039227087 Rename Delete (a month ago) 9713613178 Rename Delete …" at bounding box center [767, 295] width 751 height 494
click at [704, 153] on p "First Name Last Name" at bounding box center [768, 154] width 300 height 30
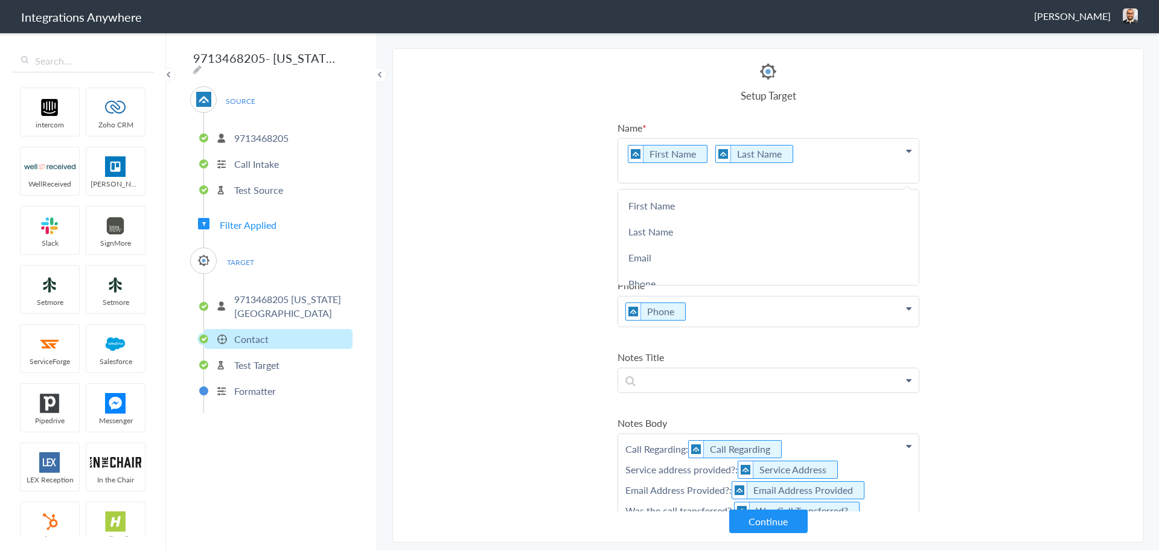
click at [561, 256] on section "Select Account 5039227087 Rename Delete (a month ago) 9713613178 Rename Delete …" at bounding box center [767, 295] width 751 height 494
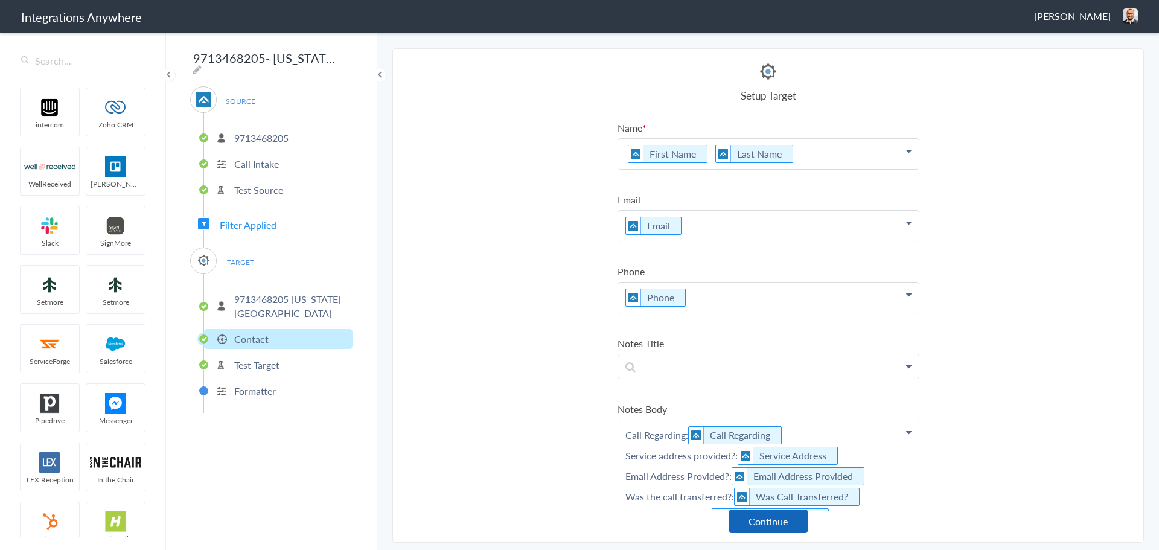
click at [761, 521] on button "Continue" at bounding box center [768, 521] width 78 height 24
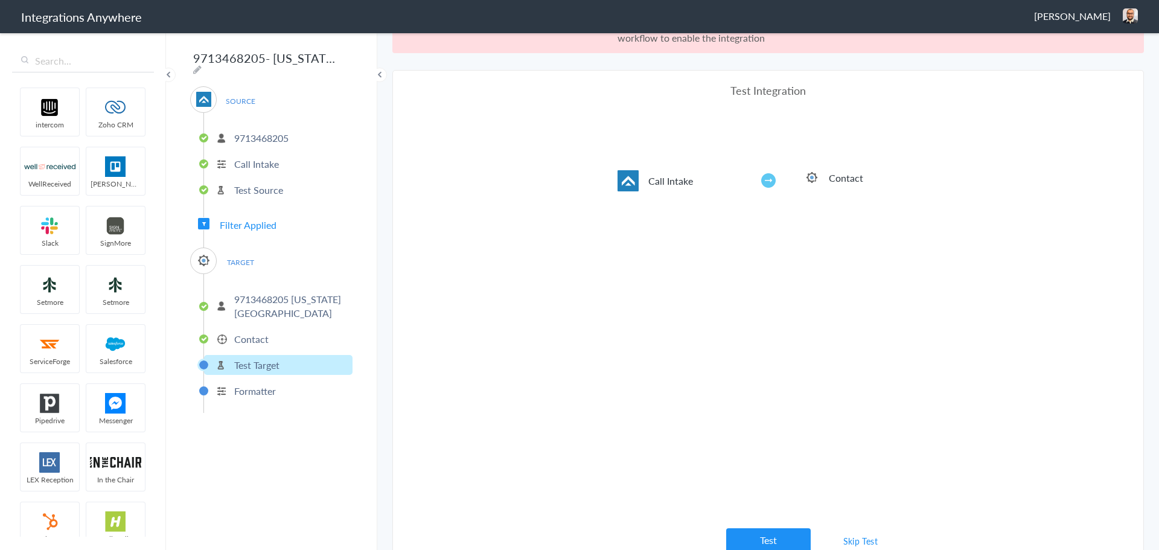
scroll to position [45, 0]
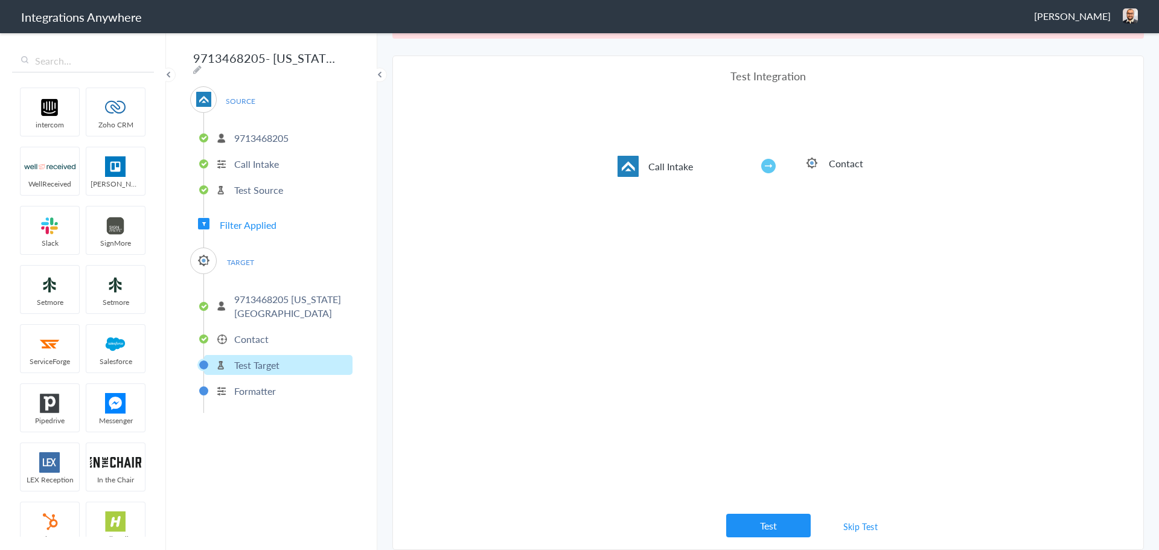
click at [851, 527] on link "Skip Test" at bounding box center [860, 526] width 64 height 22
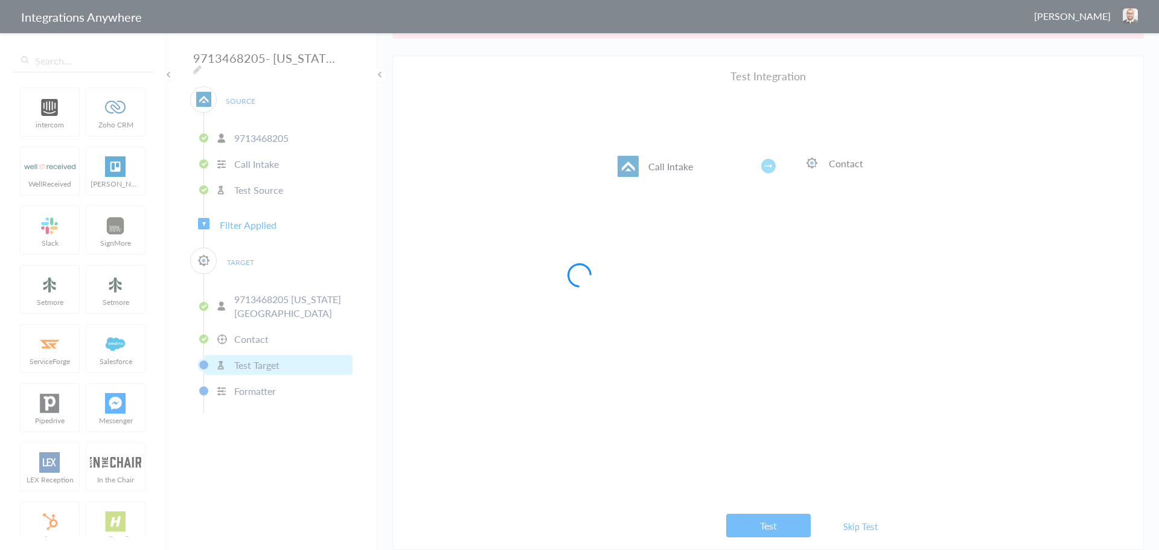
scroll to position [0, 0]
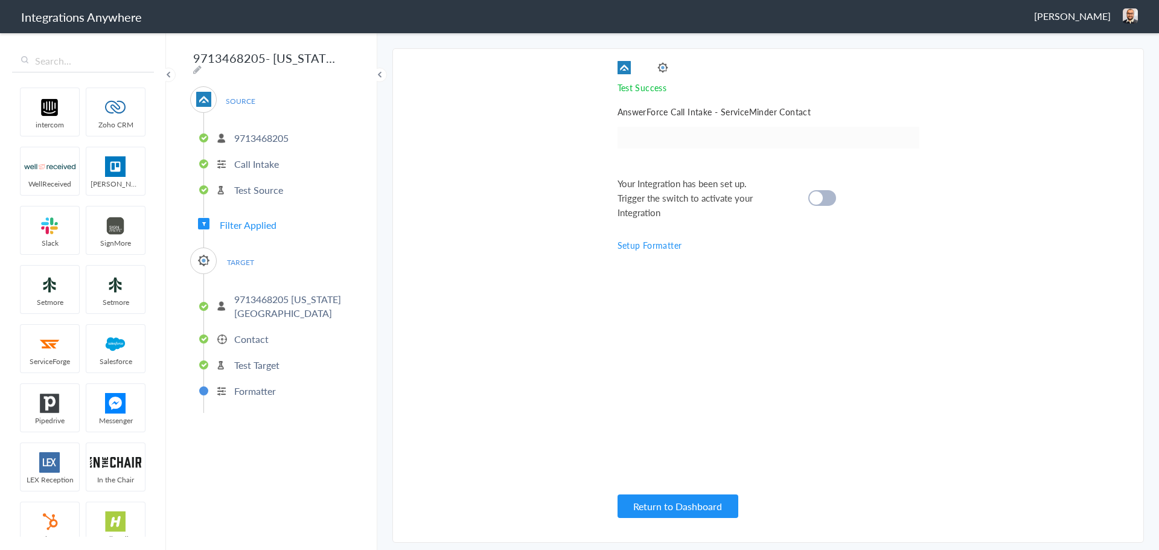
click at [818, 197] on cite at bounding box center [815, 197] width 13 height 13
click at [249, 335] on p "Contact" at bounding box center [251, 339] width 34 height 14
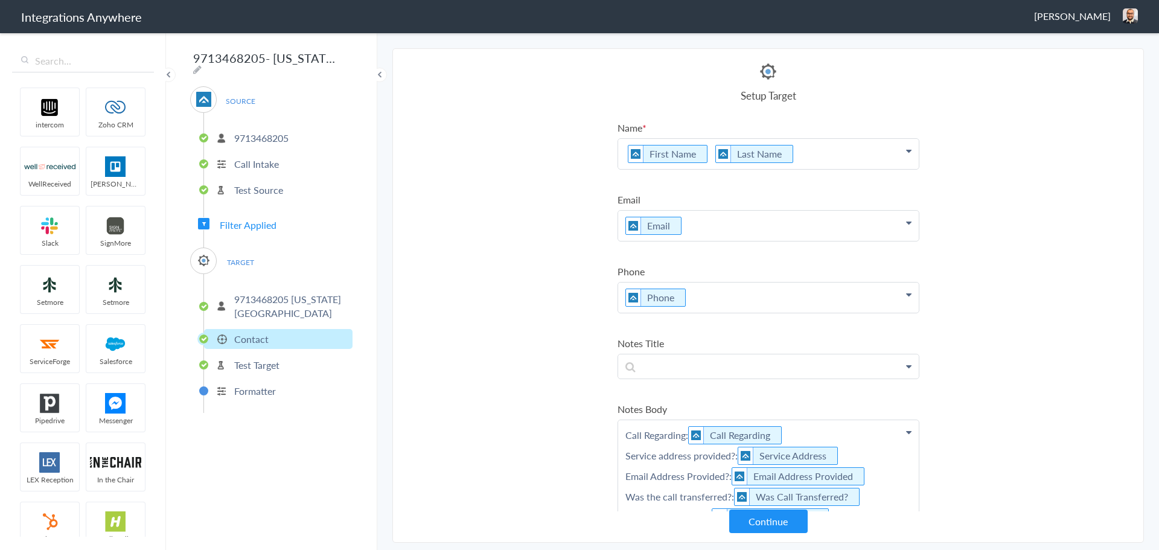
click at [241, 384] on p "Formatter" at bounding box center [255, 391] width 42 height 14
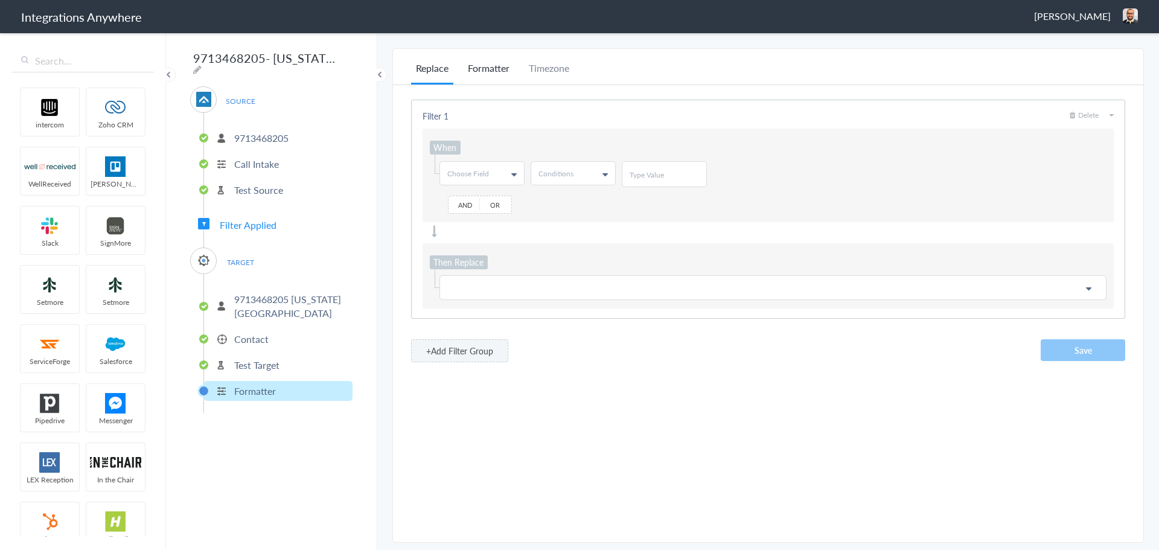
click at [488, 67] on li "Formatter" at bounding box center [488, 73] width 51 height 24
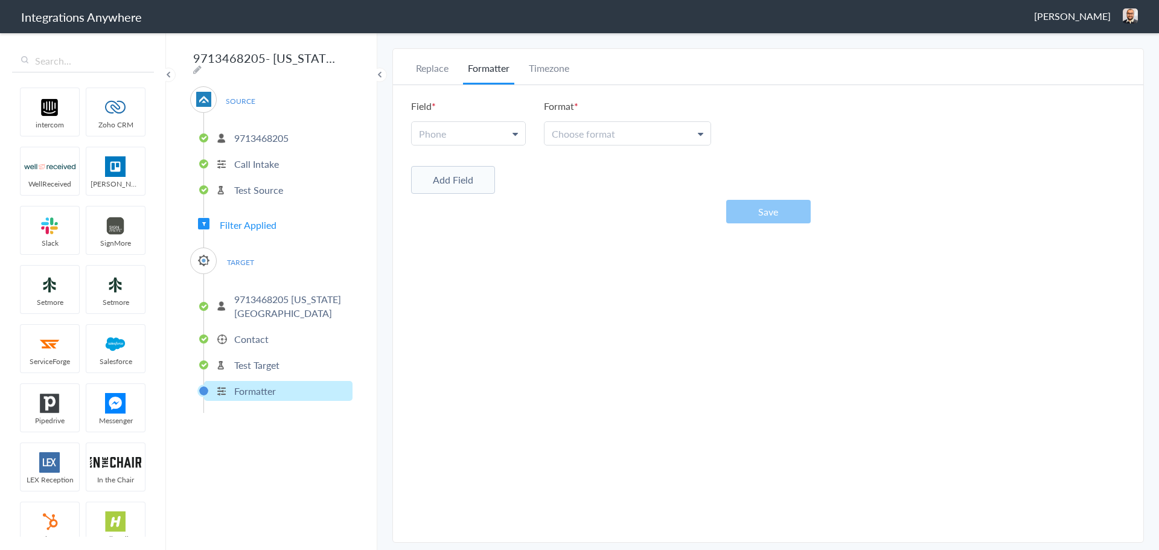
click at [456, 121] on li "Field Phone Phone" at bounding box center [468, 122] width 115 height 46
click at [456, 127] on link "Phone" at bounding box center [468, 133] width 113 height 23
drag, startPoint x: 453, startPoint y: 186, endPoint x: 462, endPoint y: 183, distance: 9.2
click at [453, 186] on link "Phone" at bounding box center [468, 189] width 112 height 26
click at [593, 135] on span "Choose format" at bounding box center [582, 134] width 63 height 14
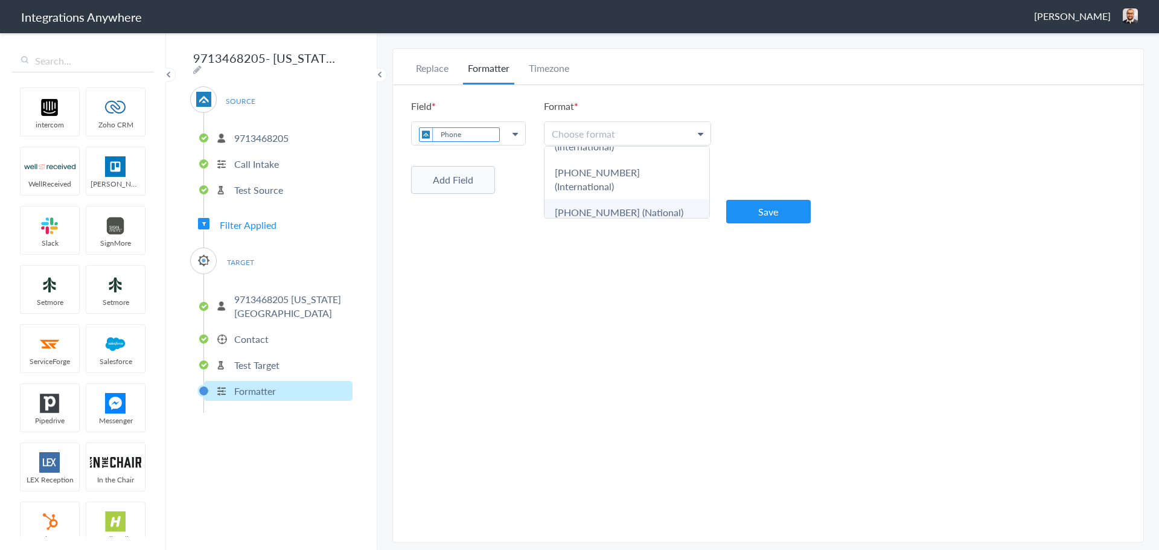
scroll to position [101, 0]
click at [611, 180] on link "[PHONE_NUMBER] (National)" at bounding box center [626, 193] width 165 height 26
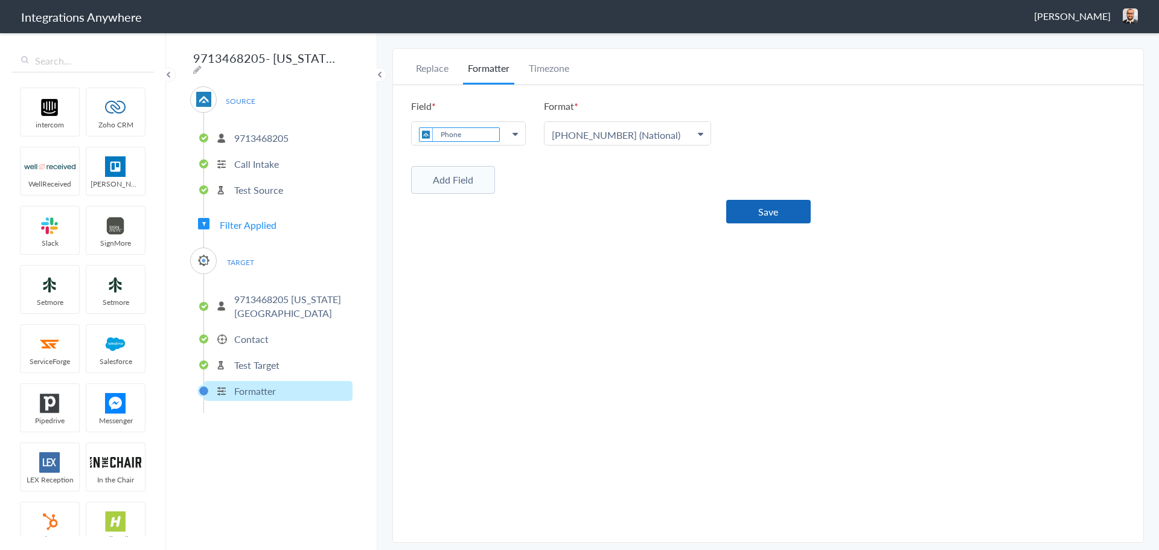
click at [743, 206] on button "Save" at bounding box center [768, 212] width 84 height 24
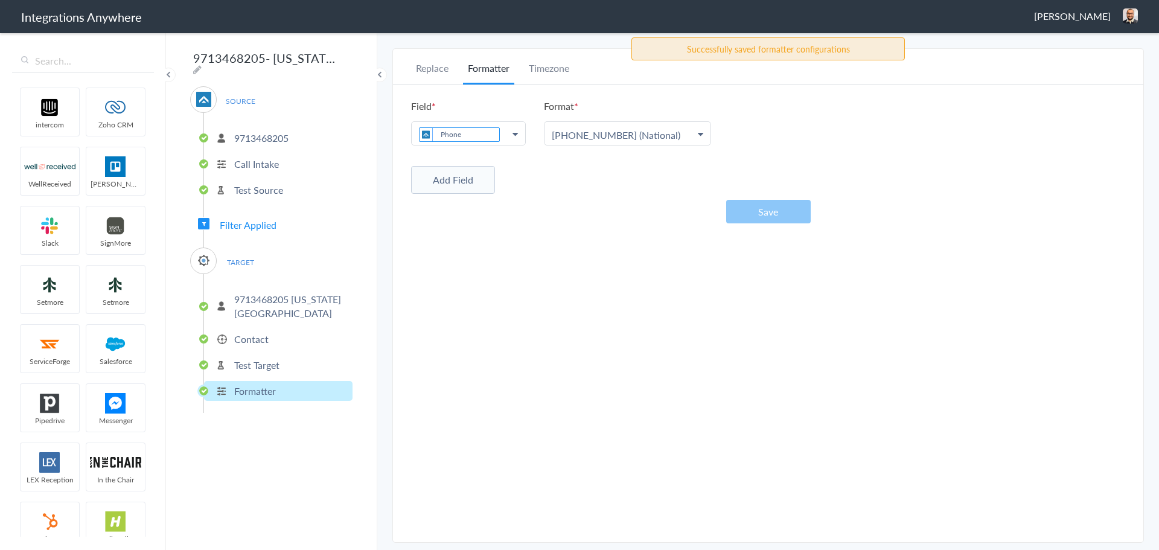
click at [248, 338] on p "Contact" at bounding box center [251, 339] width 34 height 14
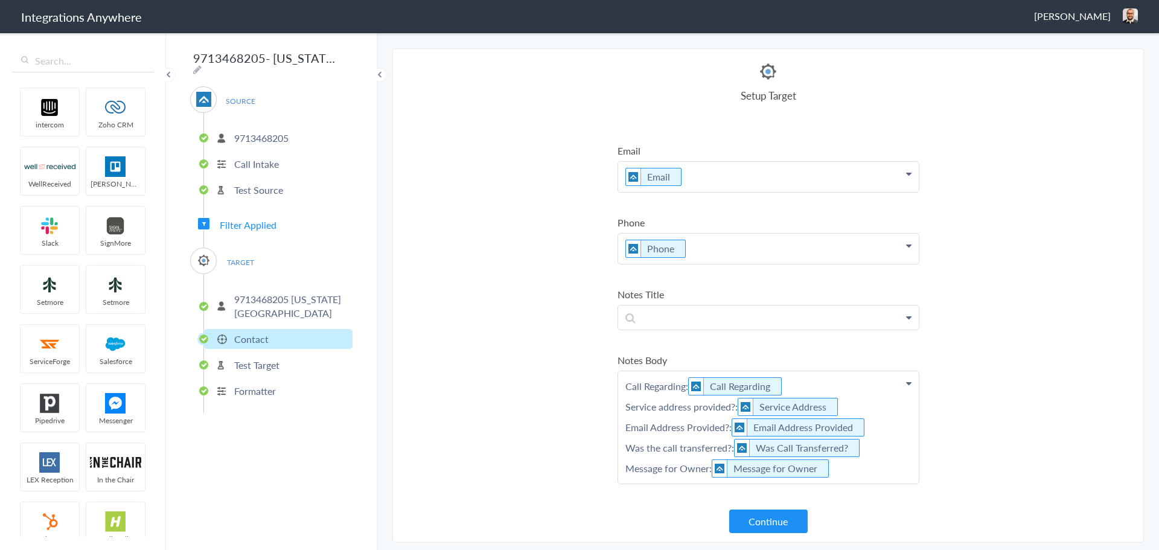
scroll to position [0, 0]
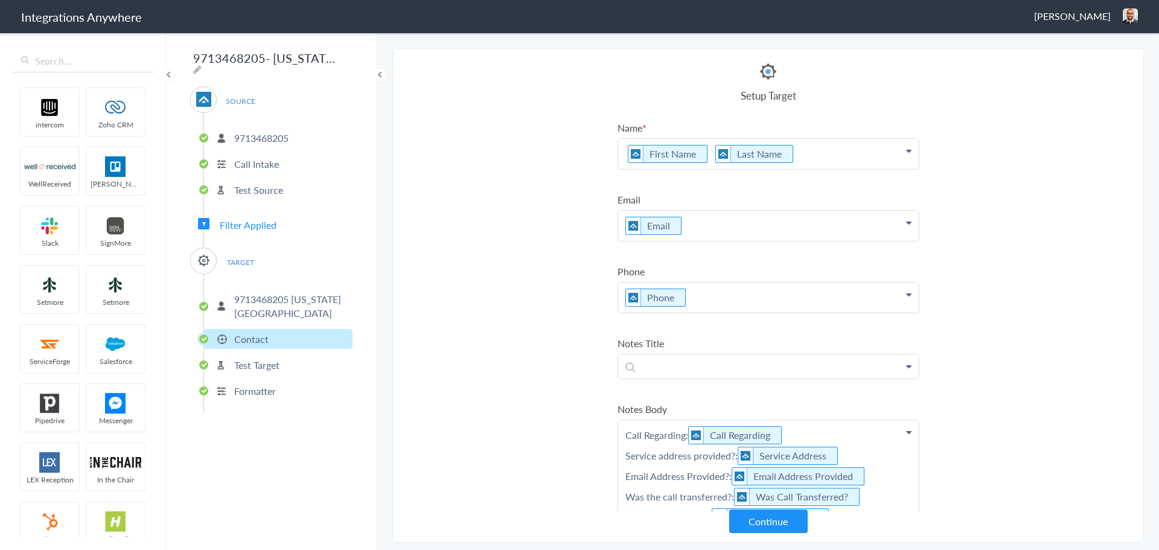
click at [789, 153] on p "First Name Last Name" at bounding box center [768, 154] width 300 height 30
click at [789, 153] on p "First Name" at bounding box center [768, 154] width 300 height 30
click at [522, 194] on section "Select Account 5039227087 Rename Delete (a month ago) 9713613178 Rename Delete …" at bounding box center [767, 295] width 751 height 494
click at [756, 156] on p "First Name" at bounding box center [768, 154] width 300 height 30
click at [706, 155] on icon at bounding box center [704, 154] width 13 height 15
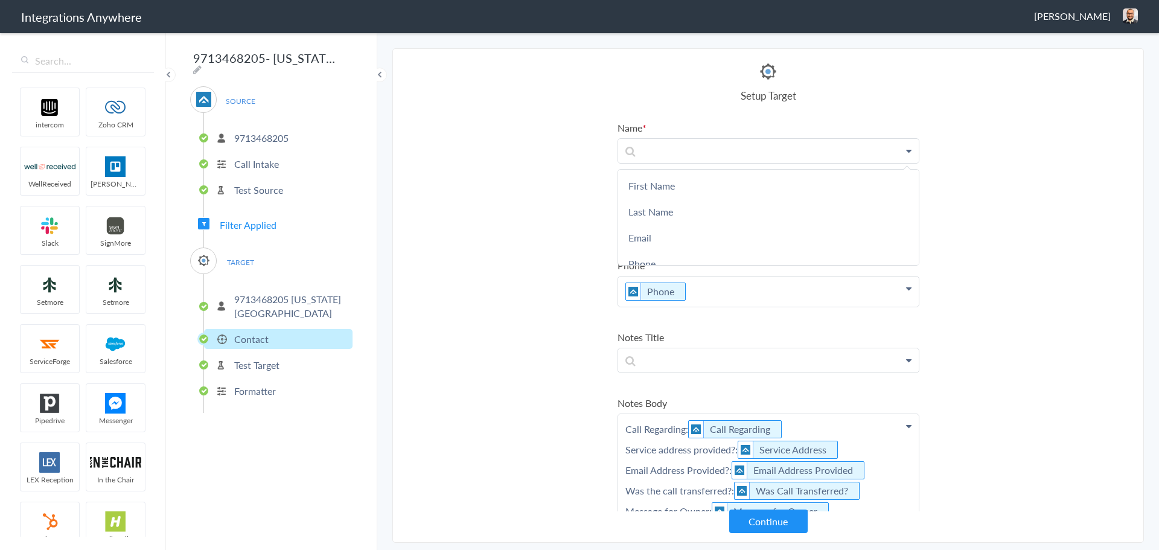
click at [521, 173] on section "Select Account 5039227087 Rename Delete (a month ago) 9713613178 Rename Delete …" at bounding box center [767, 295] width 751 height 494
click at [641, 150] on p at bounding box center [768, 151] width 300 height 24
click at [640, 183] on link "First Name" at bounding box center [768, 186] width 300 height 26
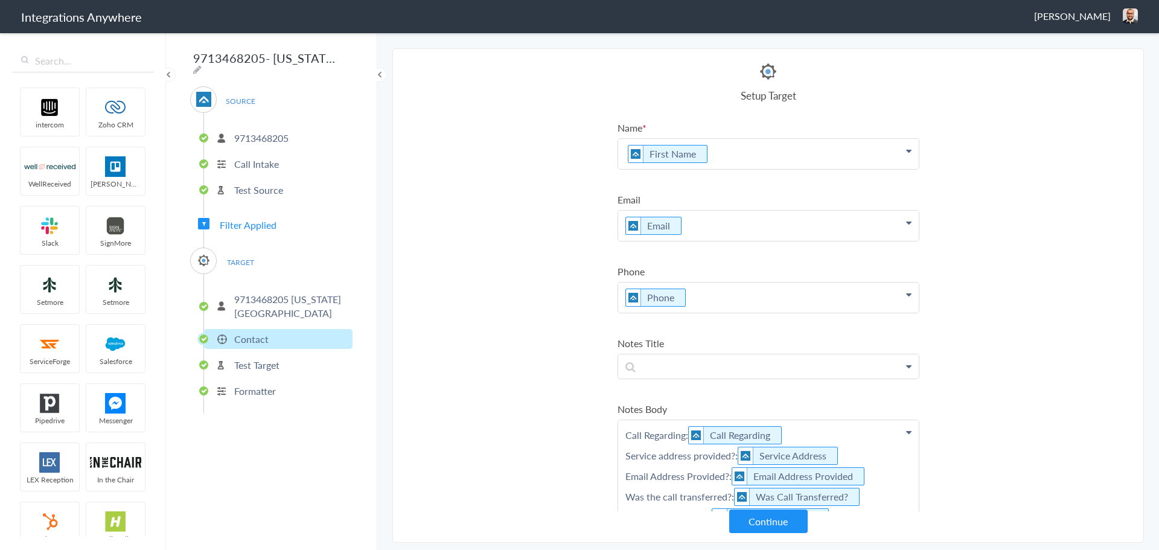
click at [730, 155] on p "First Name" at bounding box center [768, 154] width 300 height 30
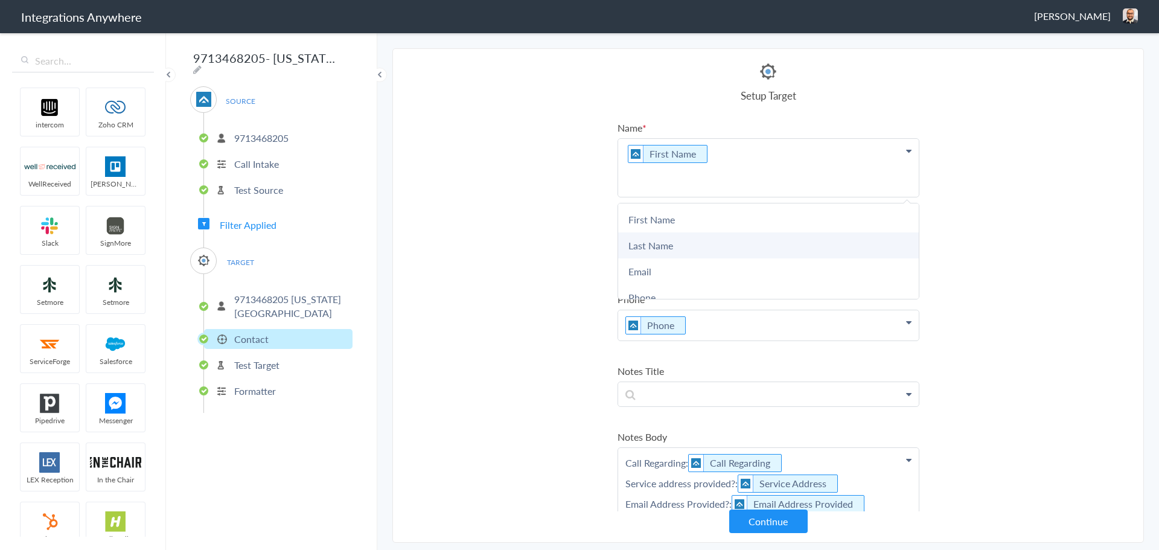
click at [644, 251] on link "Last Name" at bounding box center [768, 245] width 300 height 26
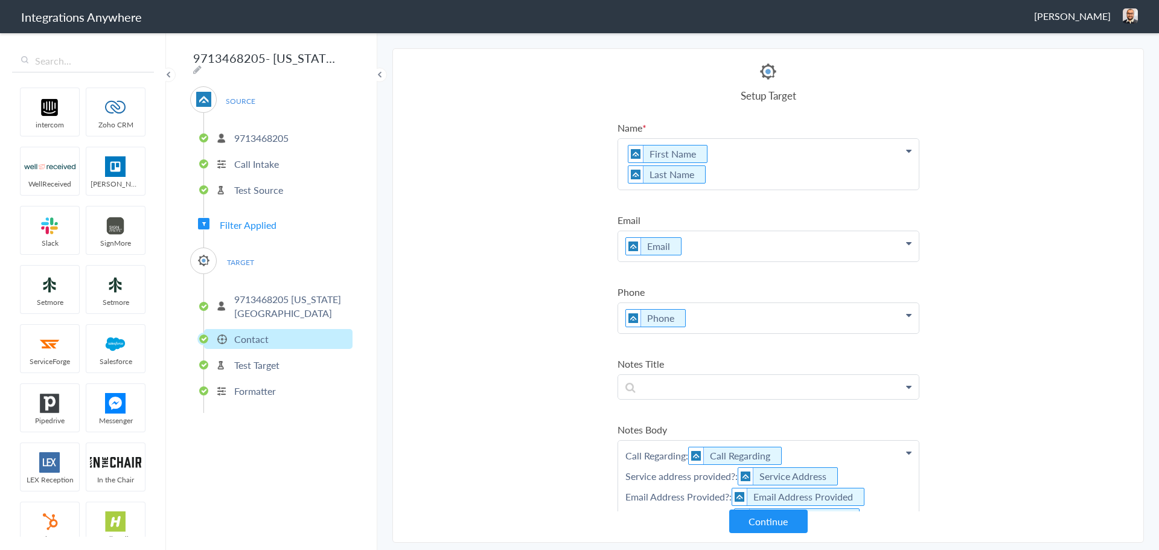
click at [518, 249] on section "Select Account 5039227087 Rename Delete (a month ago) 9713613178 Rename Delete …" at bounding box center [767, 295] width 751 height 494
click at [743, 516] on button "Continue" at bounding box center [768, 521] width 78 height 24
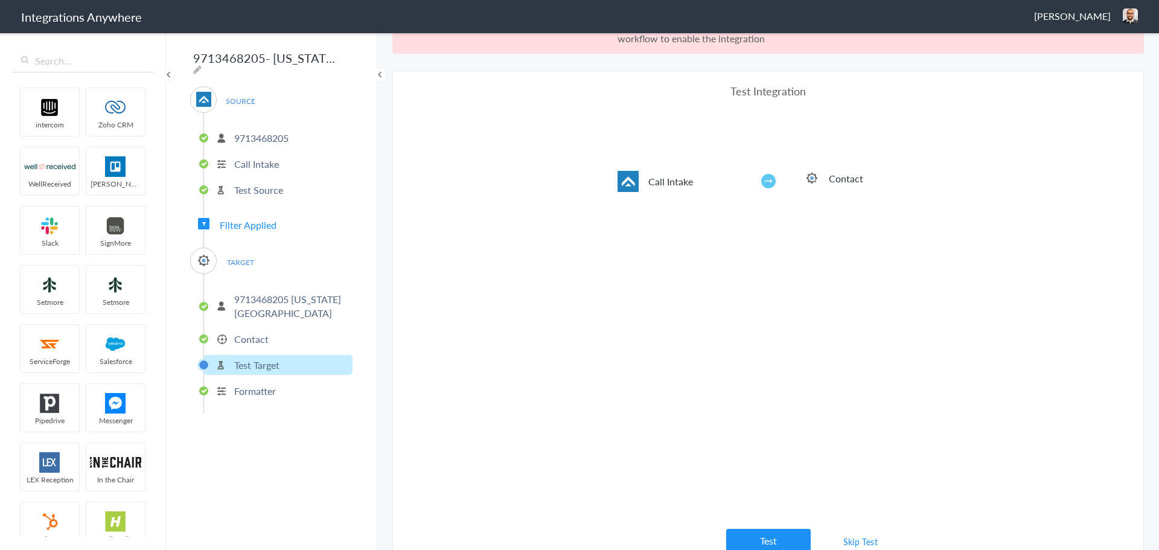
scroll to position [45, 0]
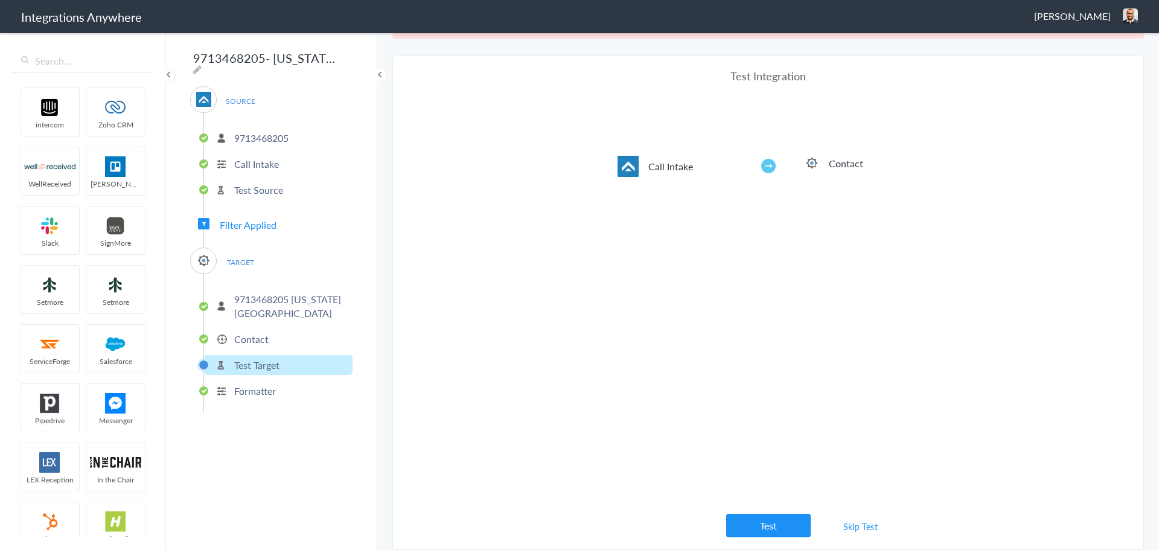
click at [845, 528] on link "Skip Test" at bounding box center [860, 526] width 64 height 22
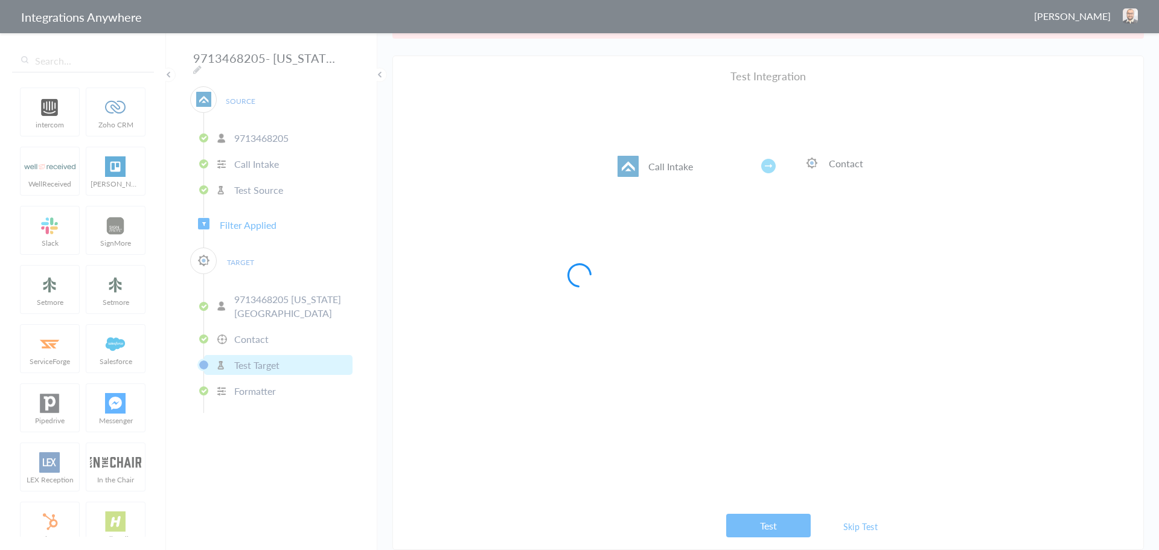
scroll to position [0, 0]
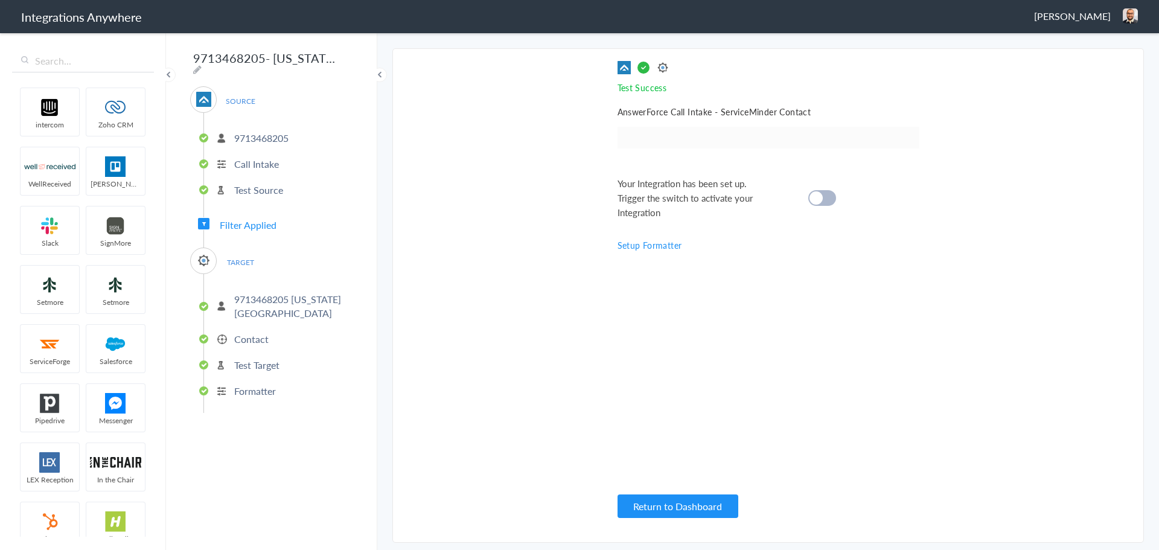
click at [817, 199] on cite at bounding box center [815, 197] width 13 height 13
click at [240, 224] on span "Filter Applied" at bounding box center [248, 225] width 57 height 14
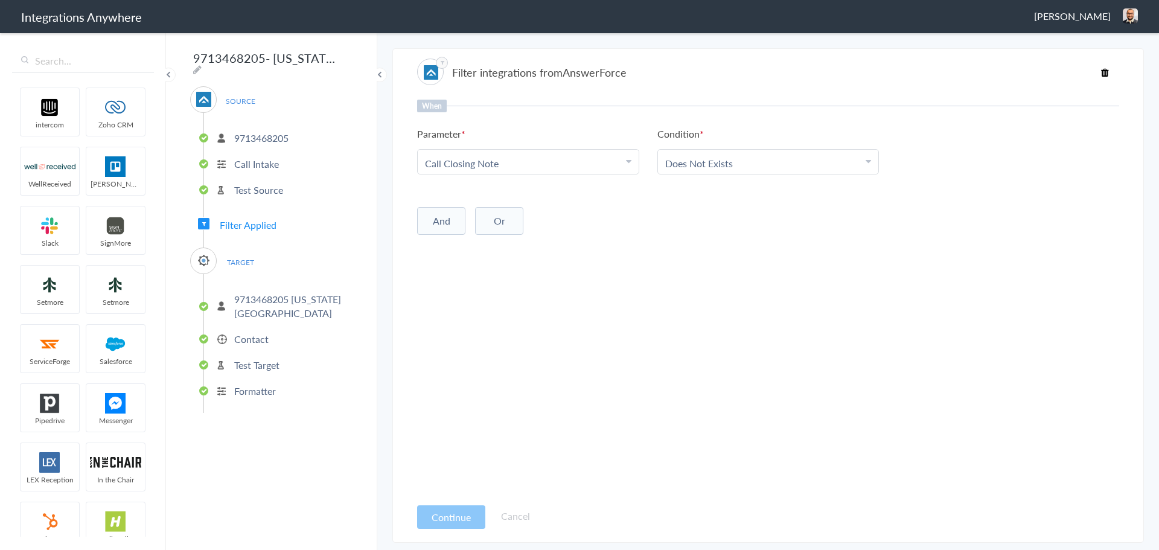
click at [253, 335] on p "Contact" at bounding box center [251, 339] width 34 height 14
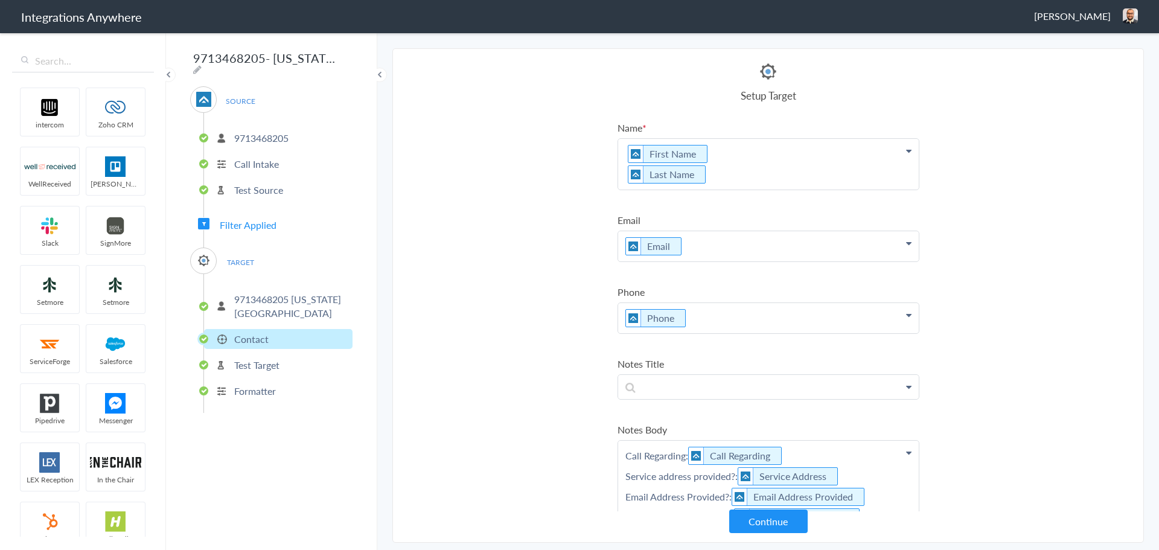
click at [733, 152] on p "First Name Last Name" at bounding box center [768, 164] width 300 height 51
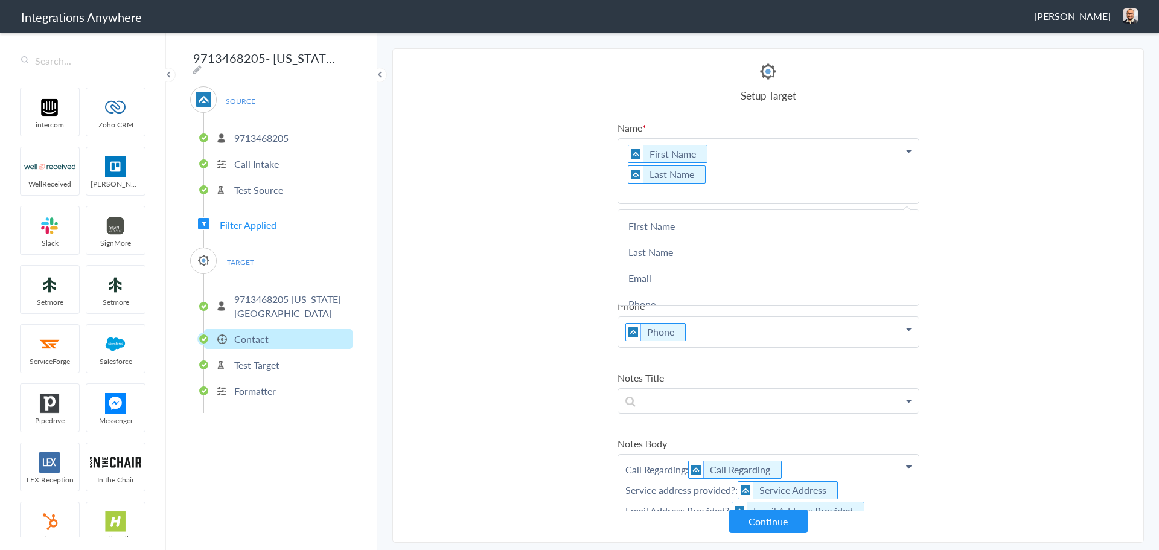
click at [708, 189] on p "First Name Last Name" at bounding box center [768, 171] width 300 height 65
drag, startPoint x: 709, startPoint y: 192, endPoint x: 535, endPoint y: 151, distance: 178.6
click at [535, 151] on section "Select Account 5039227087 Rename Delete (a month ago) 9713613178 Rename Delete …" at bounding box center [767, 295] width 751 height 494
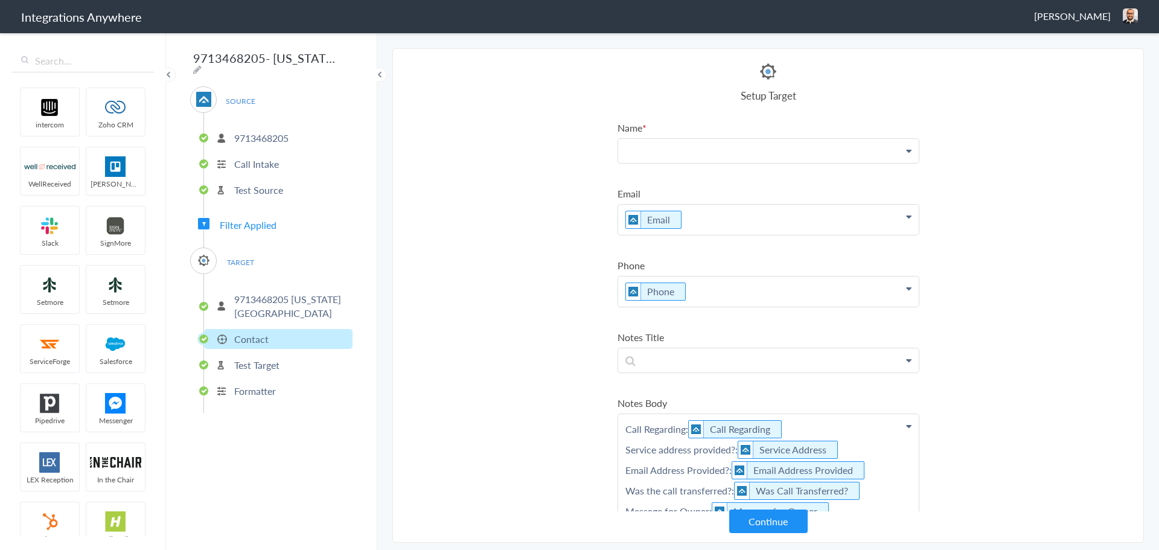
click at [533, 151] on section "Select Account 5039227087 Rename Delete (a month ago) 9713613178 Rename Delete …" at bounding box center [767, 295] width 751 height 494
click at [682, 151] on p at bounding box center [768, 151] width 300 height 24
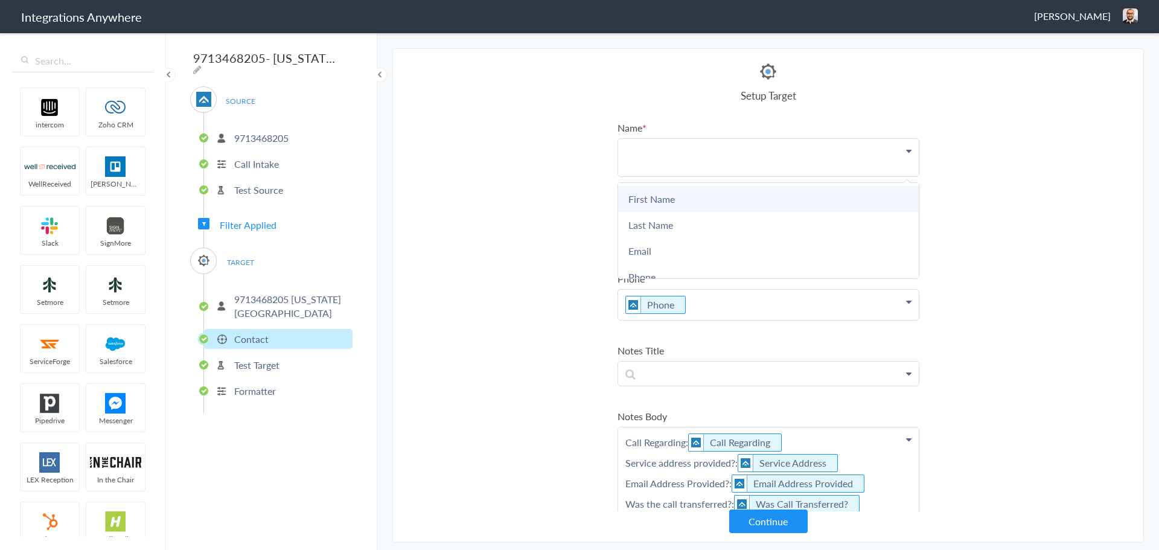
click at [649, 191] on link "First Name" at bounding box center [768, 199] width 300 height 26
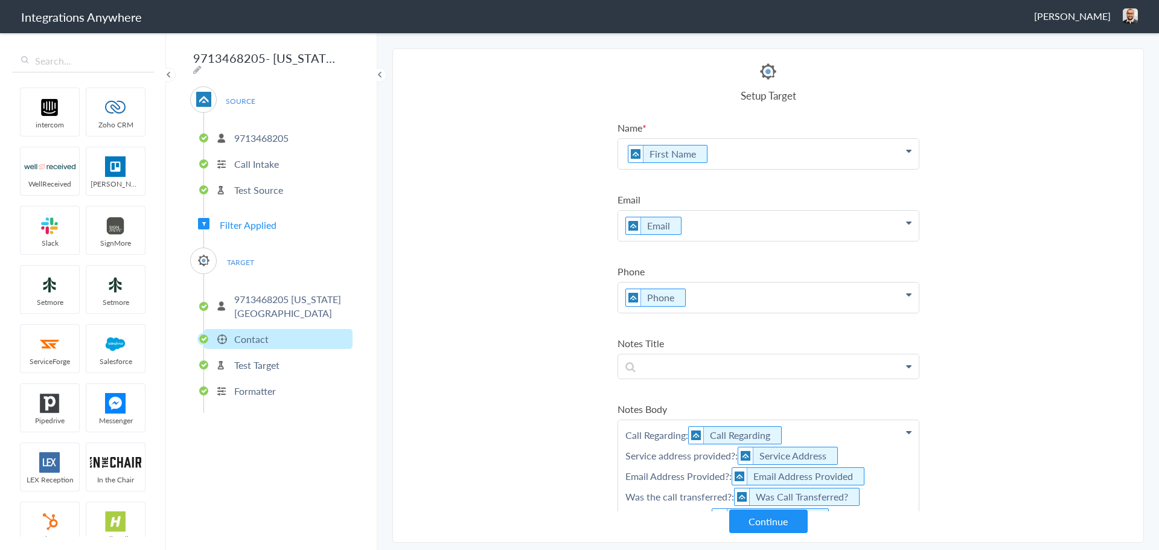
click at [755, 148] on p "First Name" at bounding box center [768, 154] width 300 height 30
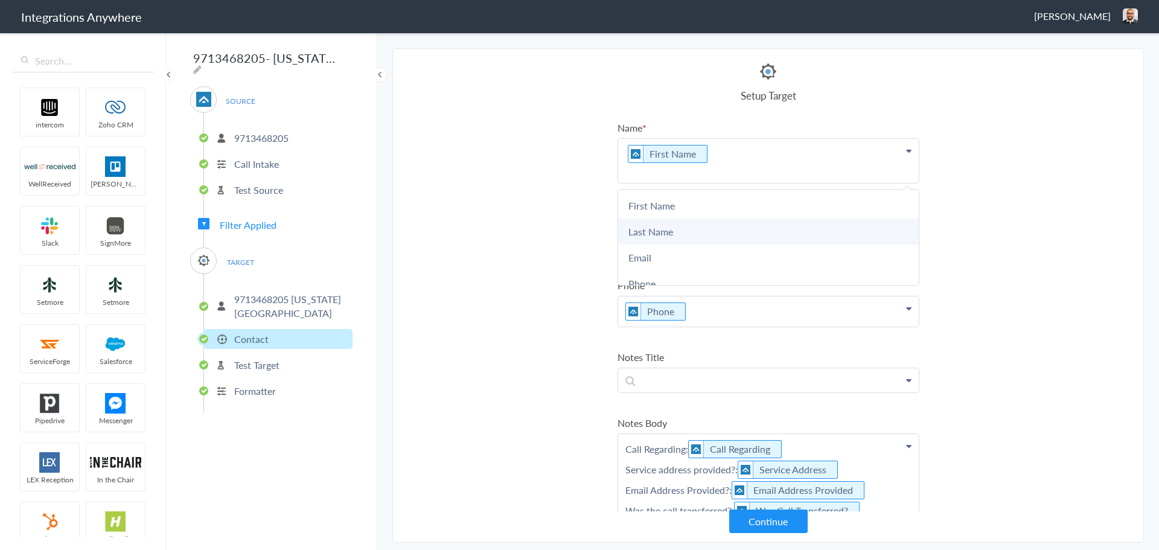
click at [652, 227] on link "Last Name" at bounding box center [768, 231] width 300 height 26
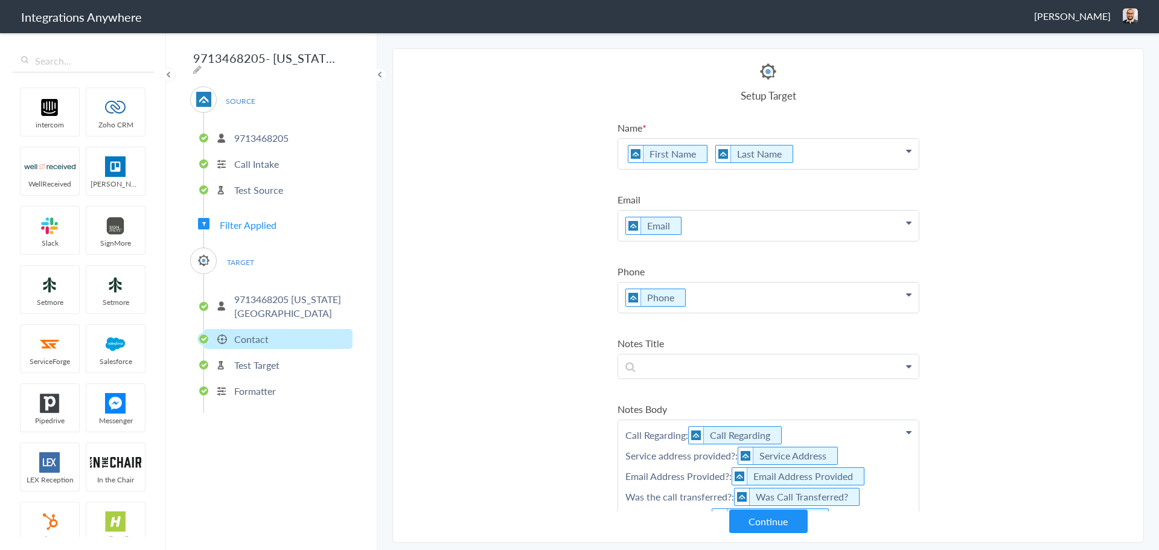
click at [705, 156] on p "First Name Last Name" at bounding box center [768, 154] width 300 height 30
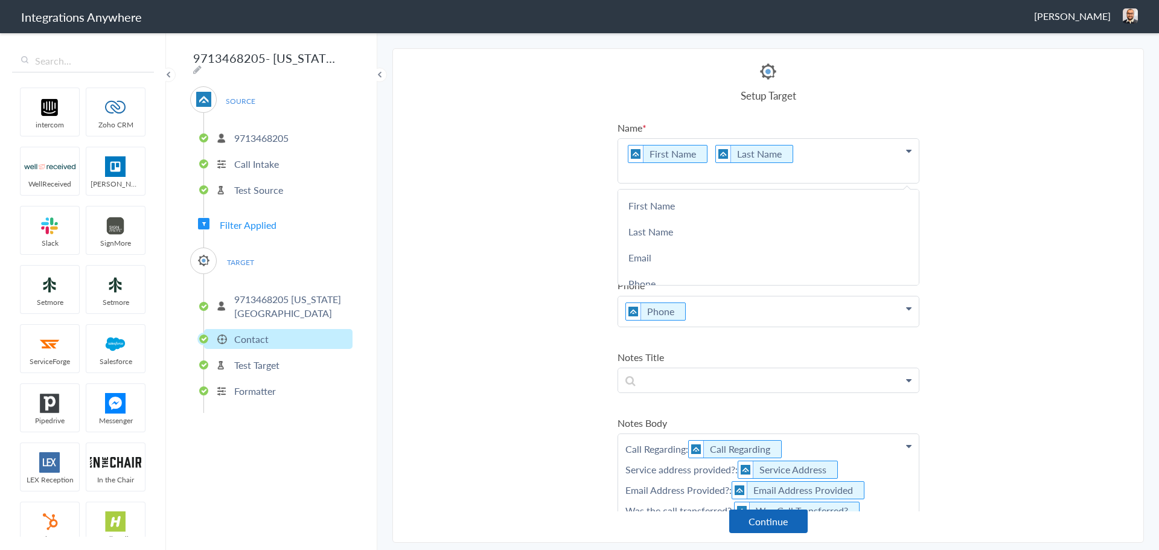
click at [762, 527] on button "Continue" at bounding box center [768, 521] width 78 height 24
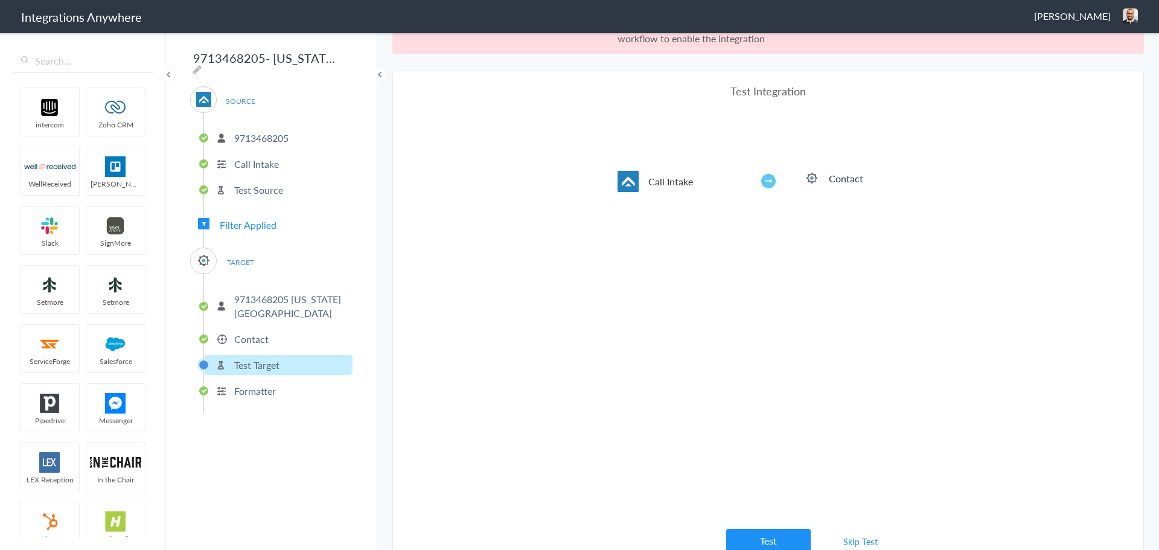
scroll to position [45, 0]
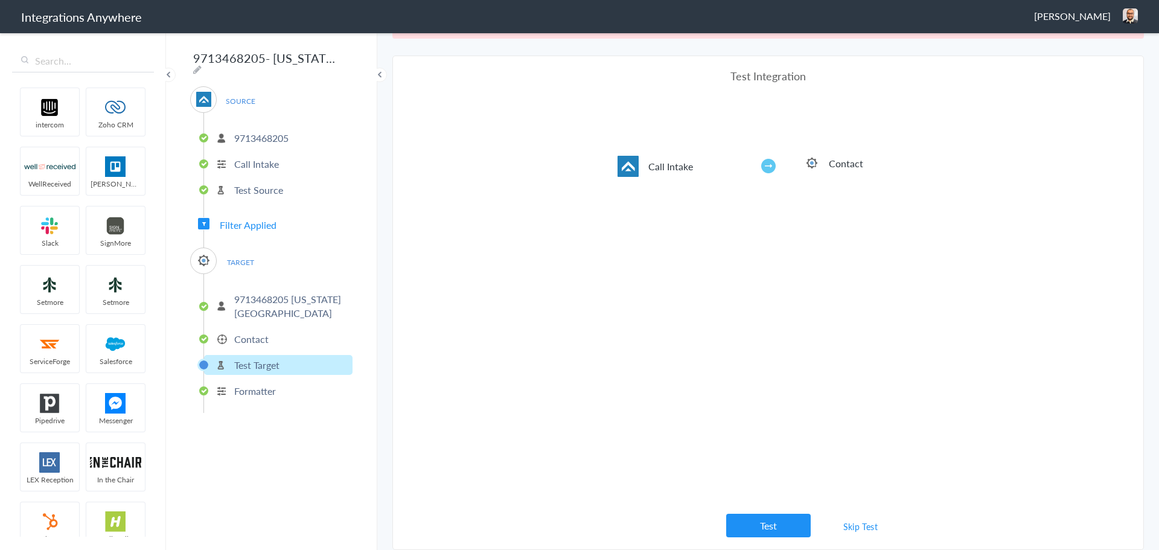
click at [853, 528] on link "Skip Test" at bounding box center [860, 526] width 64 height 22
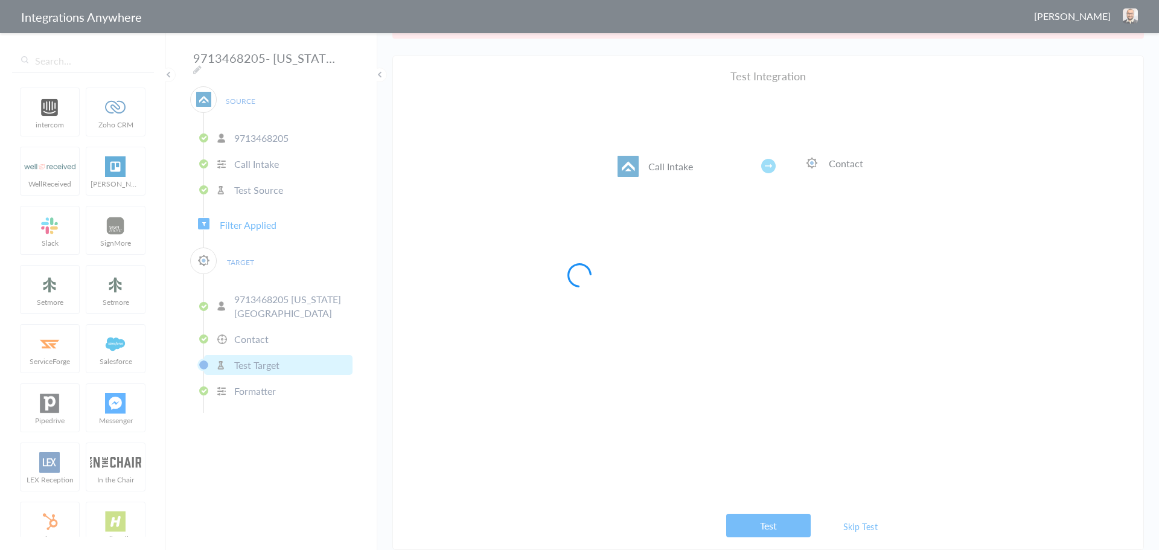
scroll to position [0, 0]
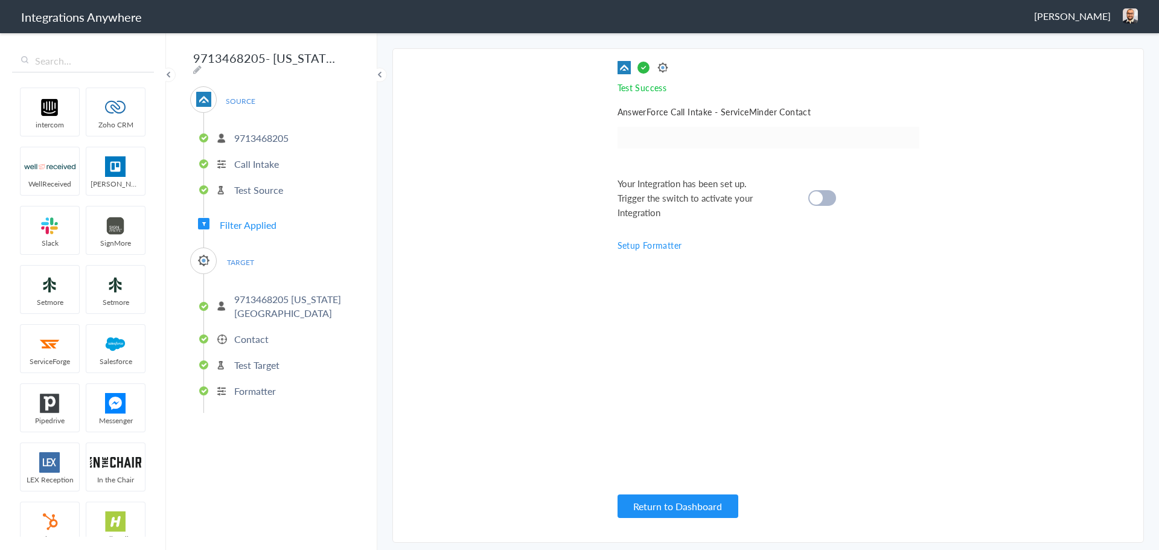
click at [812, 197] on cite at bounding box center [815, 197] width 13 height 13
click at [253, 339] on p "Contact" at bounding box center [251, 339] width 34 height 14
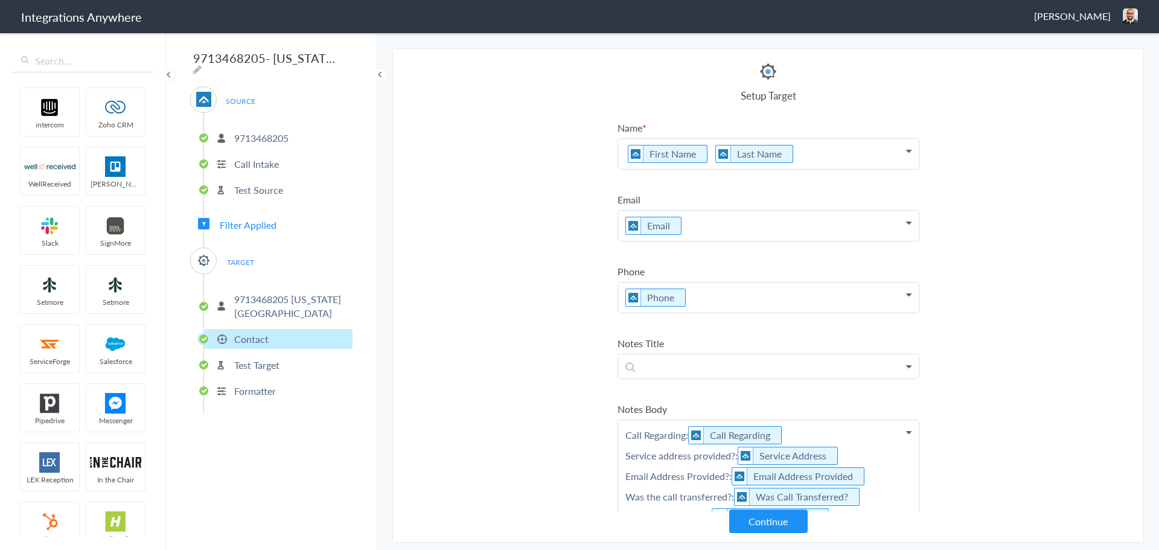
click at [706, 159] on p "First Name Last Name" at bounding box center [768, 154] width 300 height 30
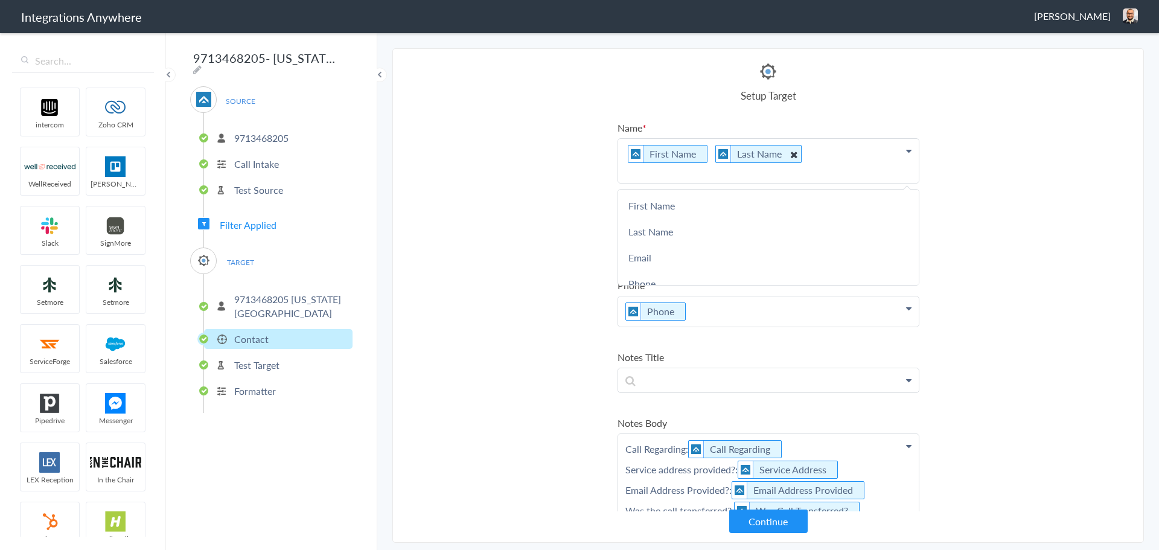
click at [788, 152] on icon at bounding box center [792, 154] width 13 height 15
click at [758, 153] on p "First Name" at bounding box center [768, 161] width 300 height 44
click at [515, 202] on section "Select Account 5039227087 Rename Delete (a month ago) 9713613178 Rename Delete …" at bounding box center [767, 295] width 751 height 494
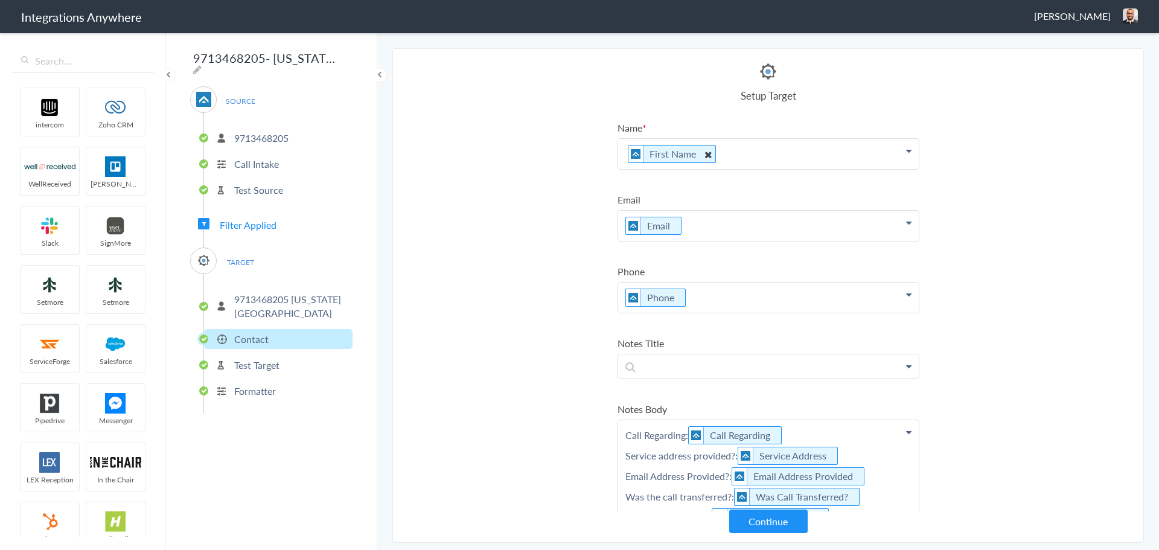
click at [705, 154] on icon at bounding box center [707, 154] width 13 height 15
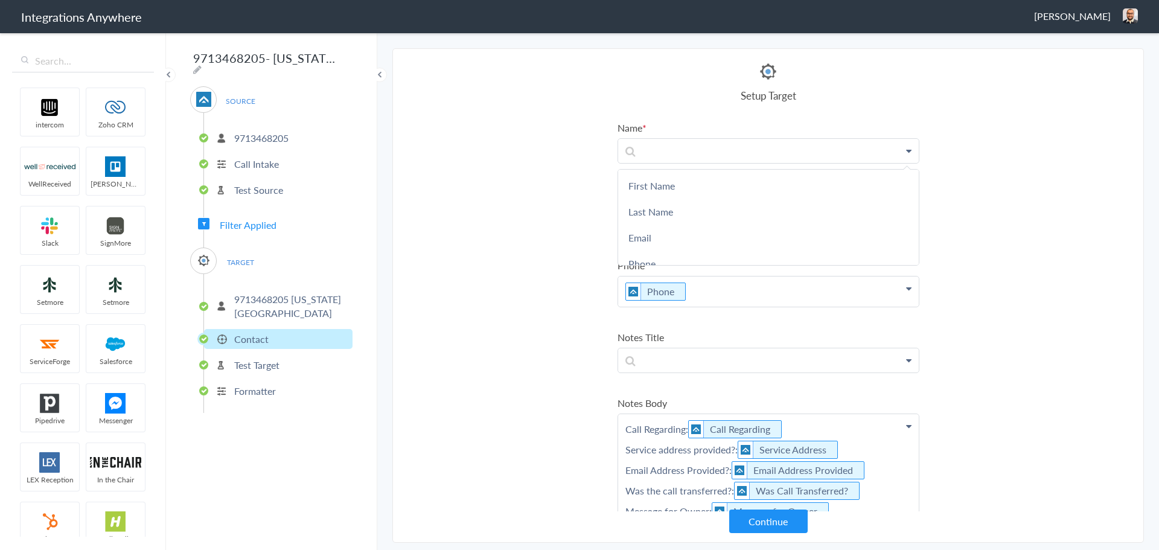
click at [510, 161] on section "Select Account 5039227087 Rename Delete (a month ago) 9713613178 Rename Delete …" at bounding box center [767, 295] width 751 height 494
click at [658, 152] on p at bounding box center [768, 151] width 300 height 24
click at [641, 183] on link "First Name" at bounding box center [768, 186] width 300 height 26
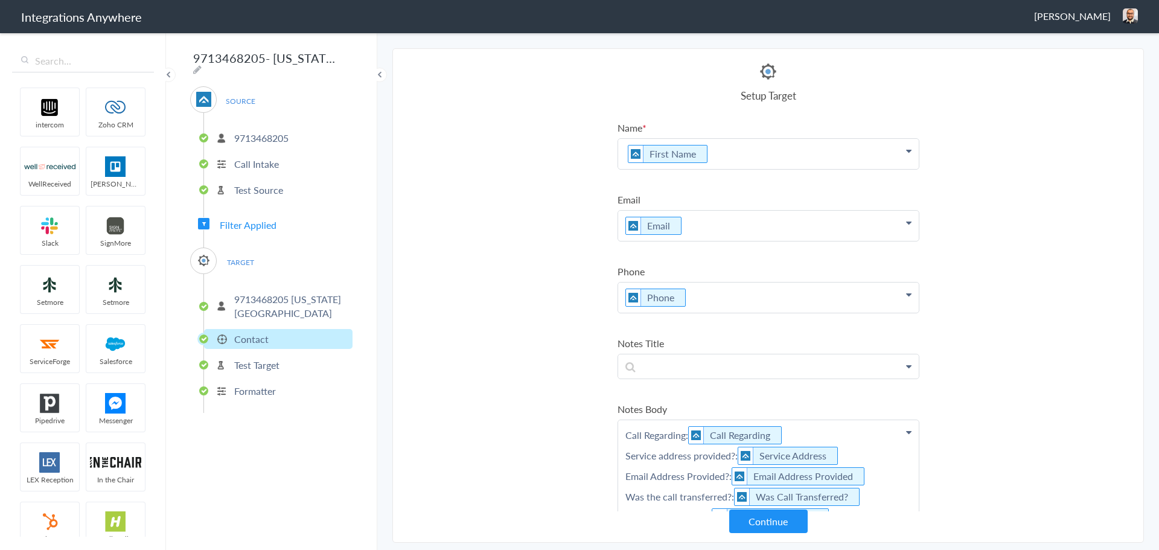
click at [743, 151] on p "First Name" at bounding box center [768, 154] width 300 height 30
click at [656, 217] on link "Last Name" at bounding box center [768, 218] width 300 height 26
click at [521, 224] on section "Select Account 5039227087 Rename Delete (a month ago) 9713613178 Rename Delete …" at bounding box center [767, 295] width 751 height 494
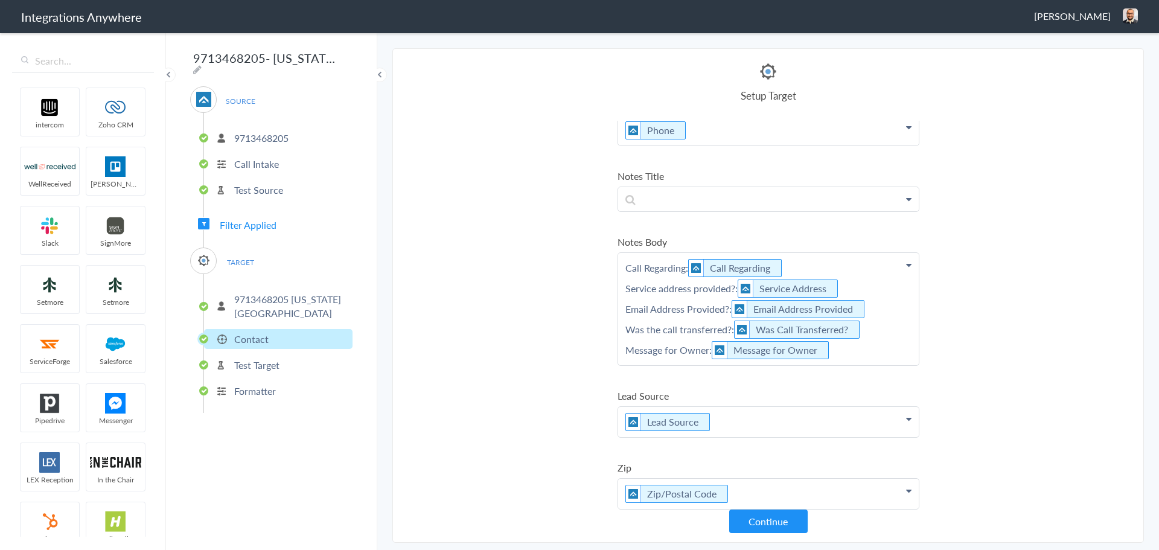
scroll to position [362, 0]
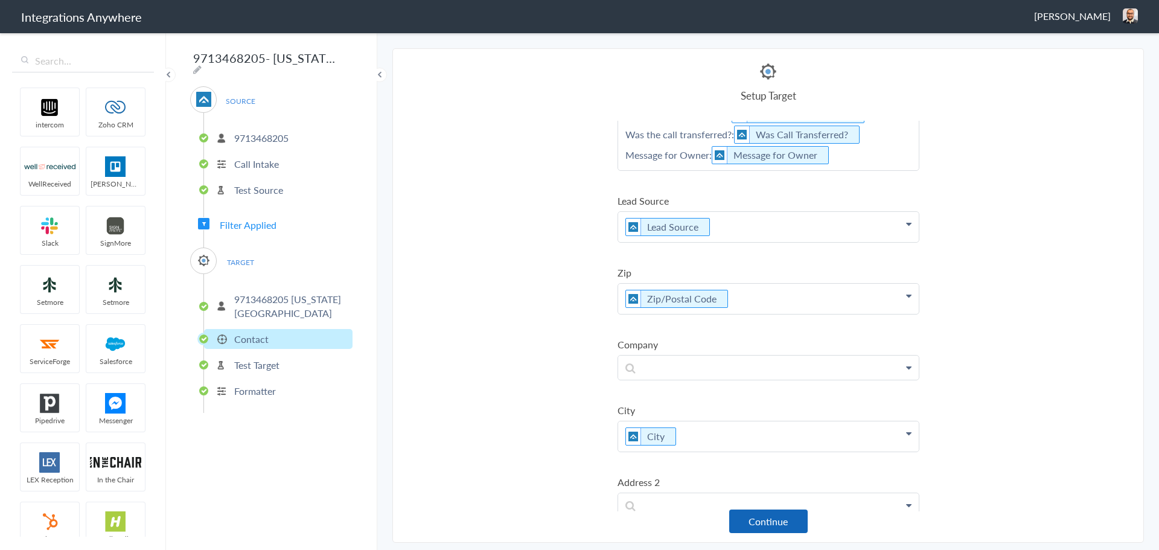
click at [763, 520] on button "Continue" at bounding box center [768, 521] width 78 height 24
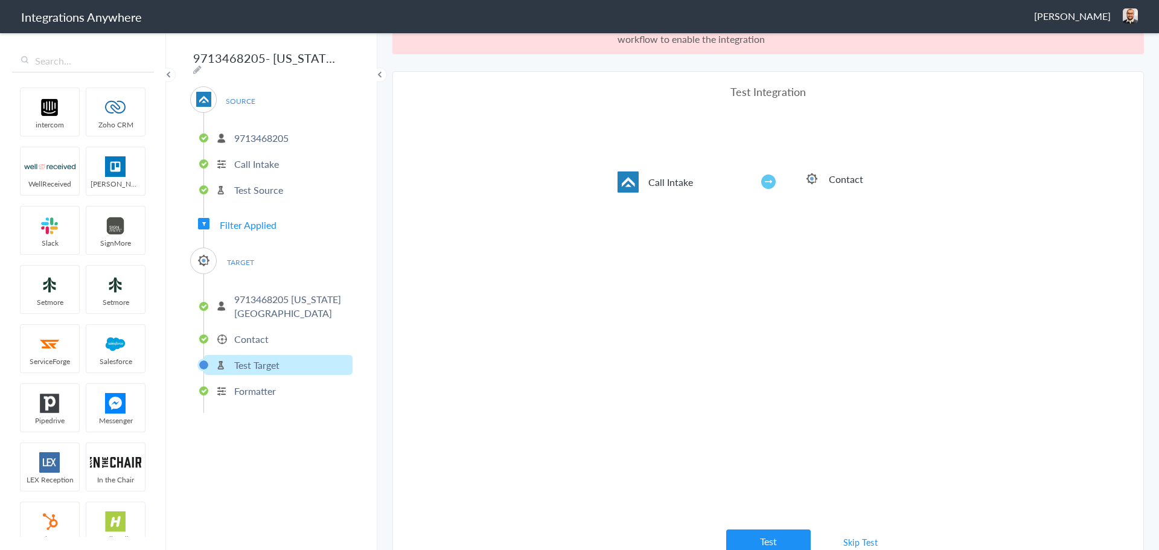
scroll to position [45, 0]
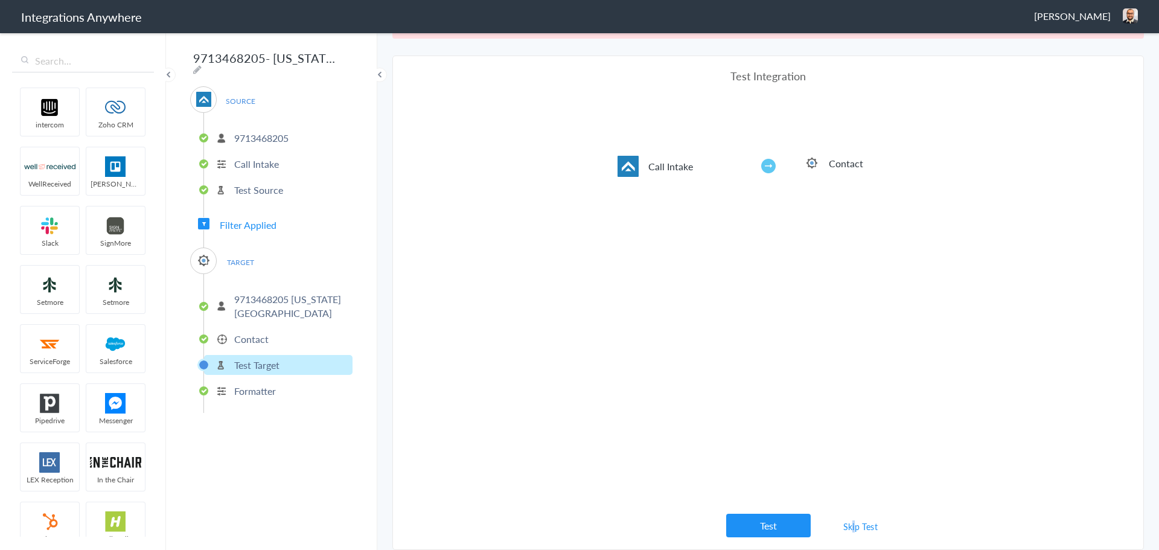
click at [849, 527] on link "Skip Test" at bounding box center [860, 526] width 64 height 22
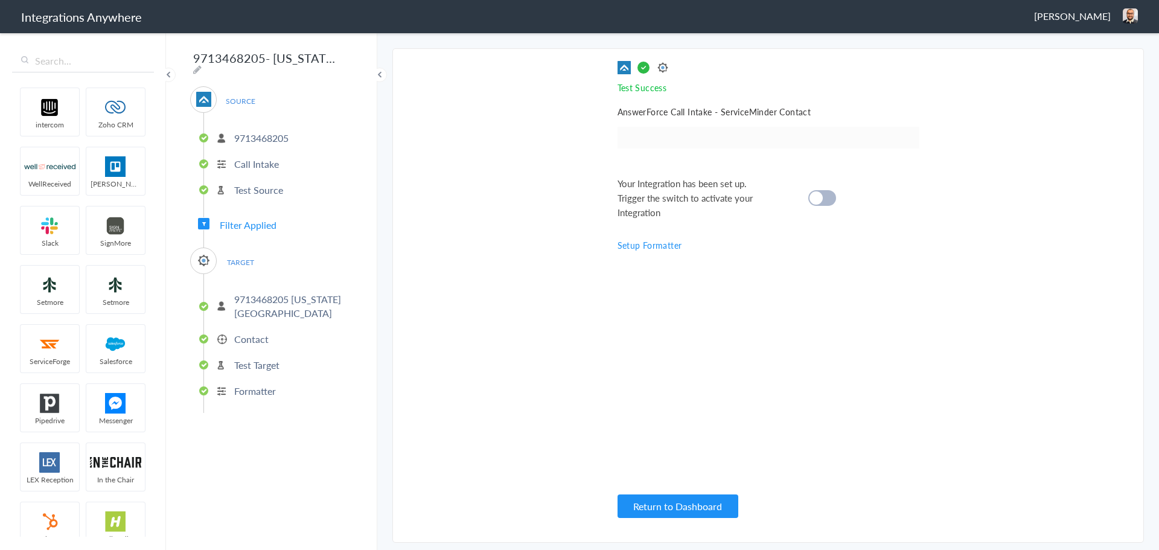
scroll to position [0, 0]
click at [827, 188] on div "Your Integration has been set up. Trigger the switch to activate your Integrati…" at bounding box center [753, 197] width 272 height 43
click at [820, 192] on div at bounding box center [822, 198] width 28 height 16
